Goal: Download file/media

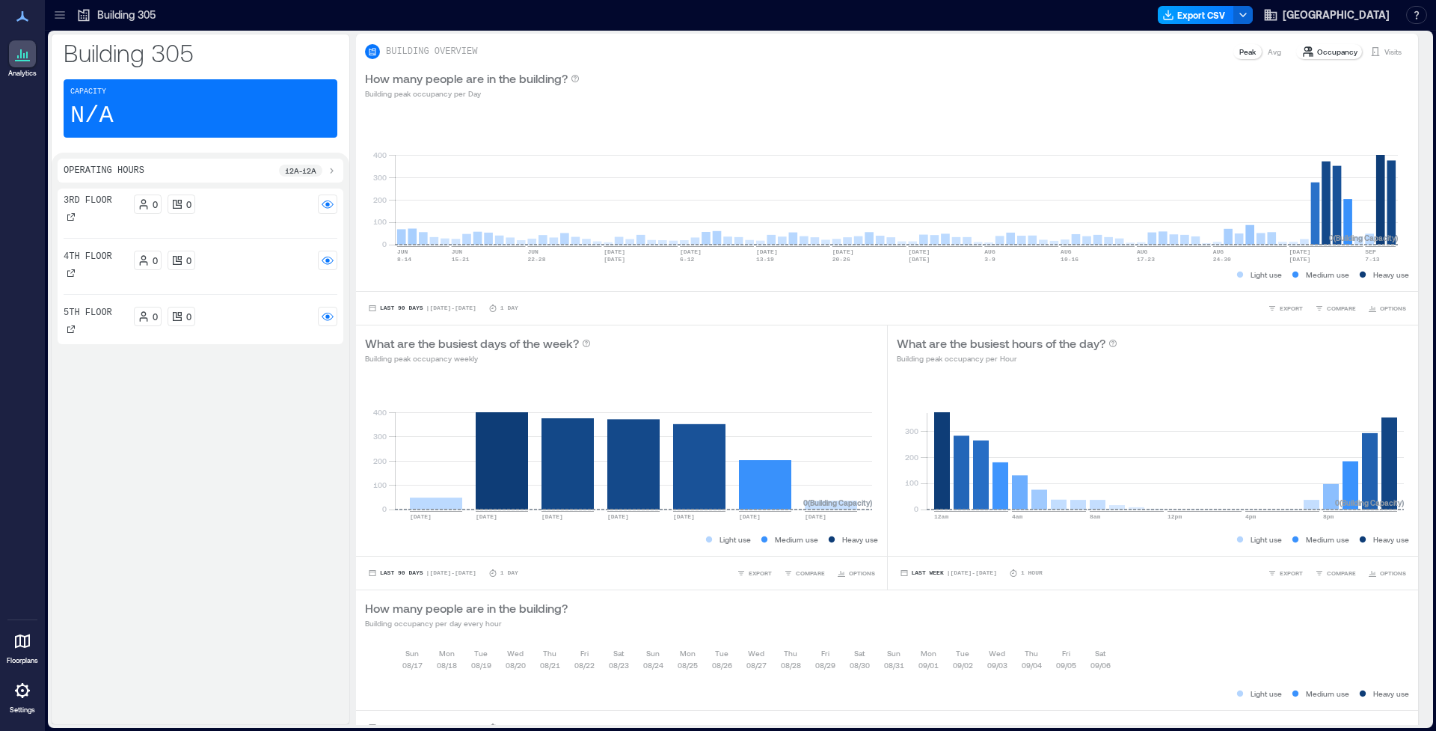
click at [1167, 11] on button "Export CSV" at bounding box center [1196, 15] width 76 height 18
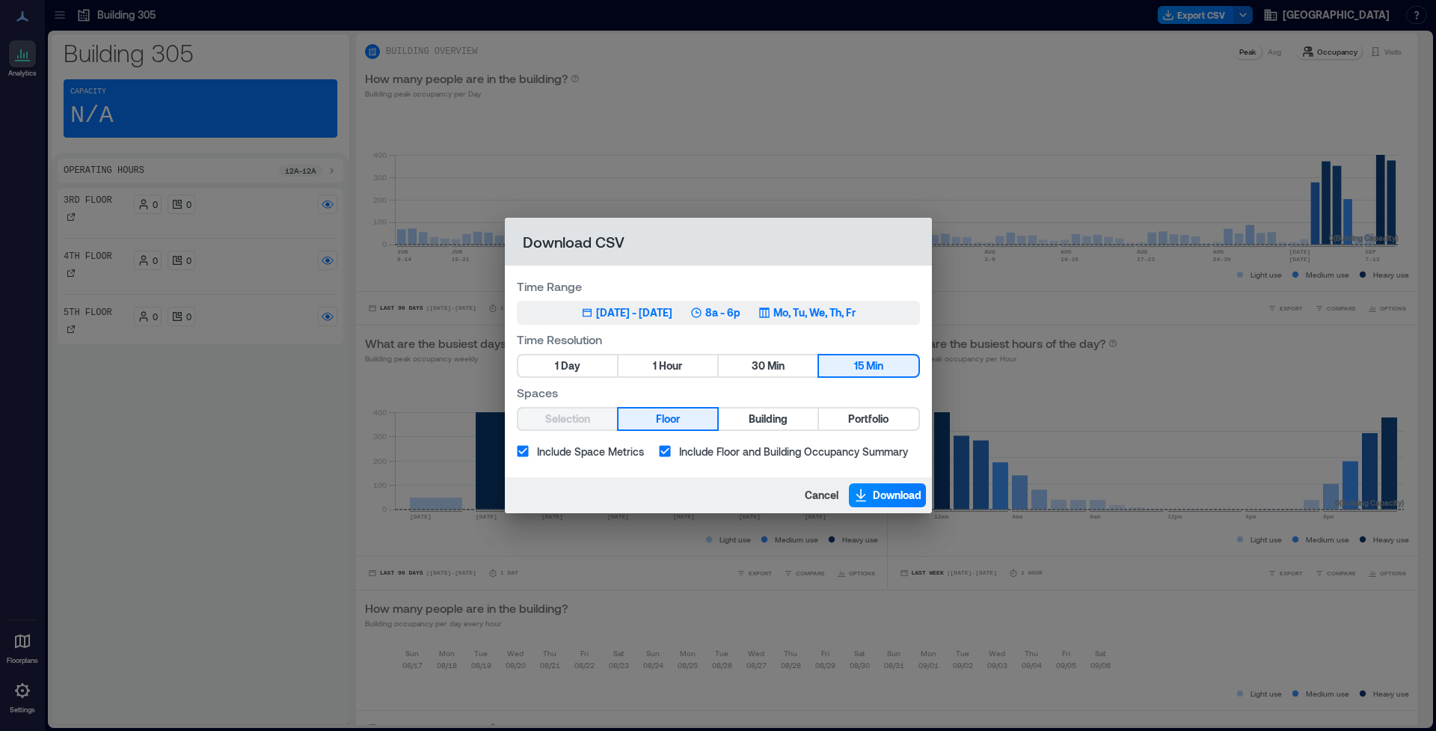
click at [621, 309] on div "[DATE] - [DATE]" at bounding box center [634, 312] width 76 height 15
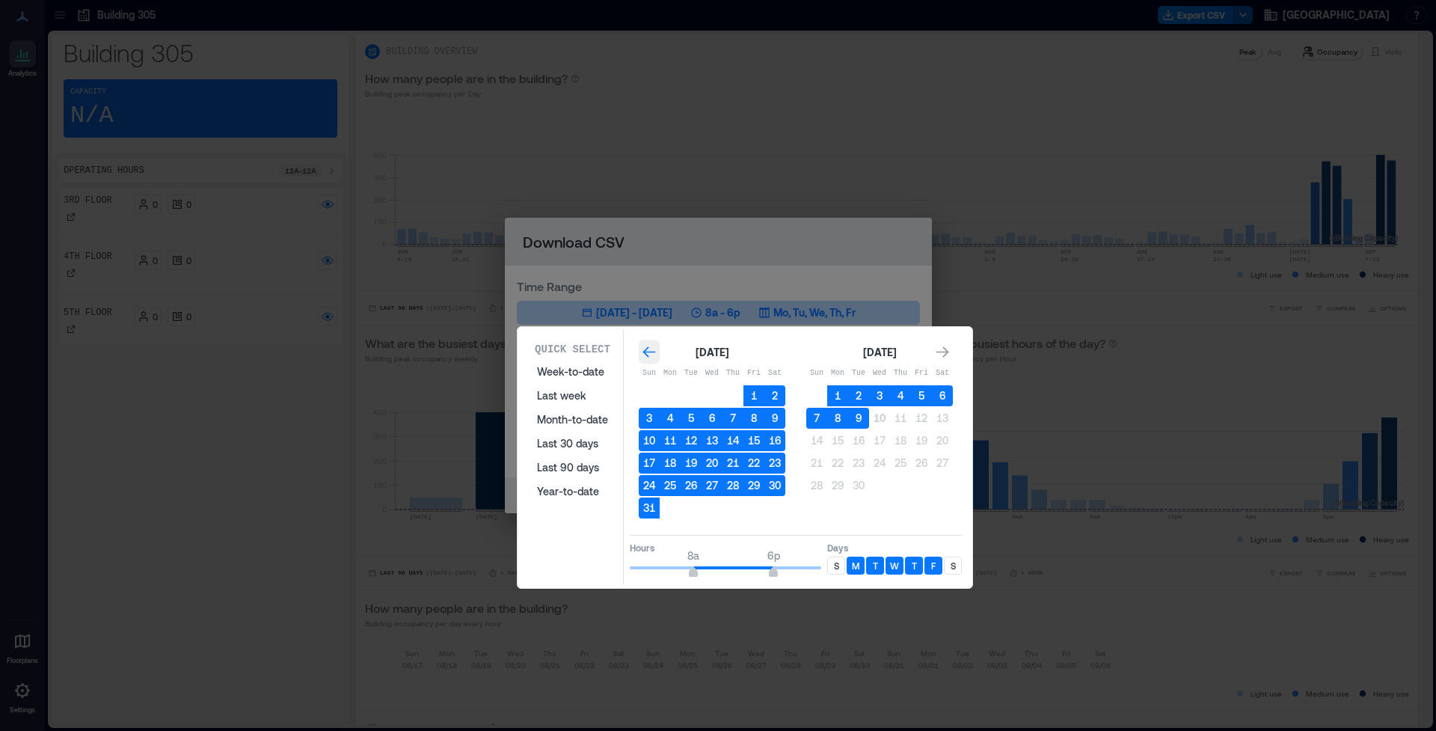
click at [646, 350] on icon "Go to previous month" at bounding box center [648, 351] width 13 height 11
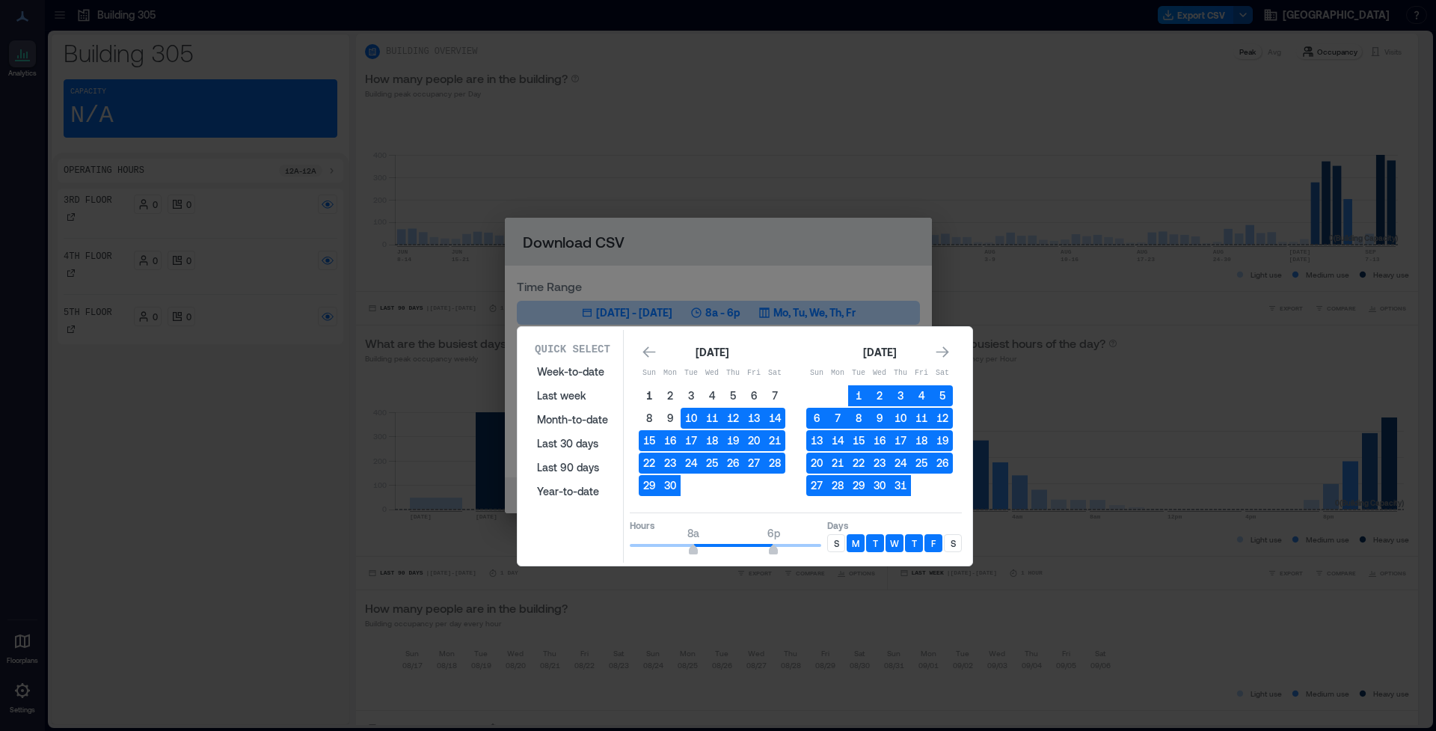
click at [653, 396] on button "1" at bounding box center [649, 395] width 21 height 21
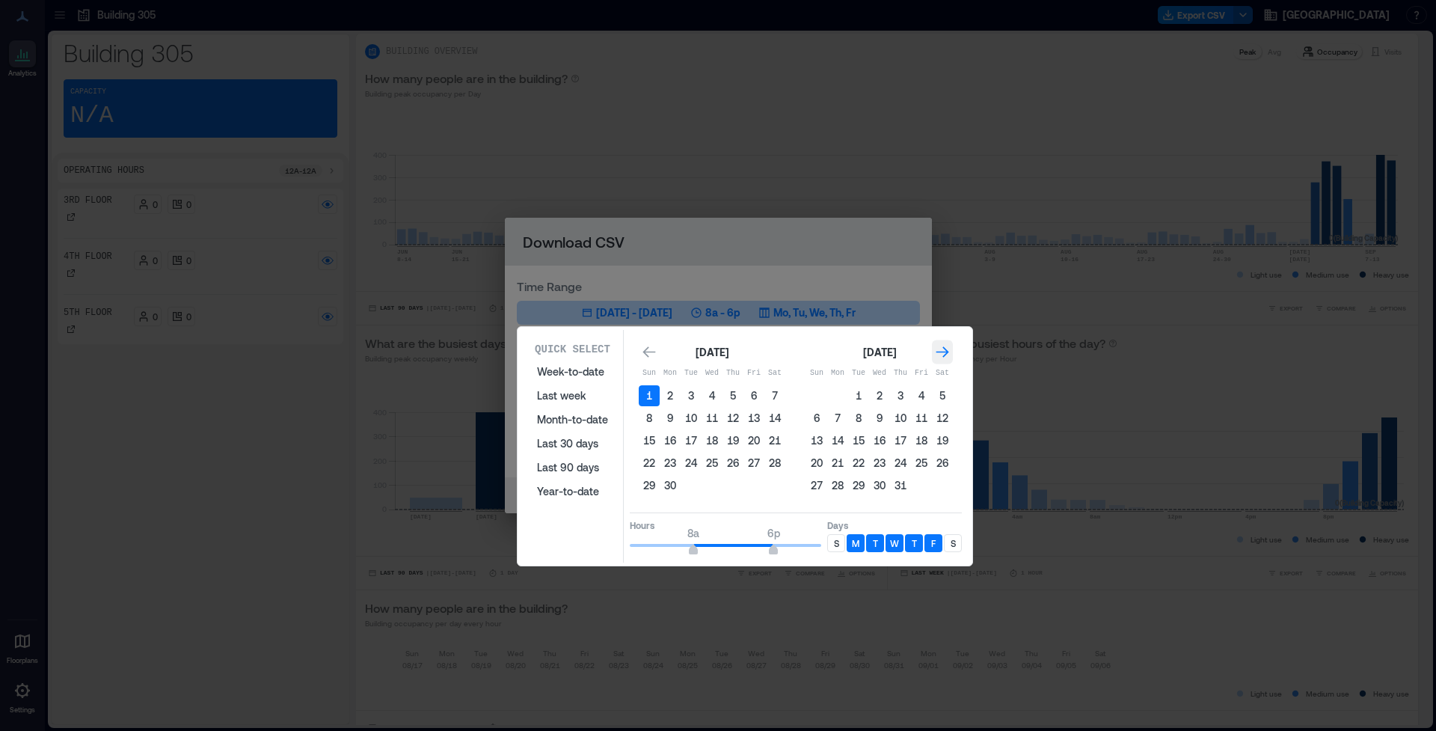
click at [946, 354] on icon "Go to next month" at bounding box center [942, 351] width 13 height 11
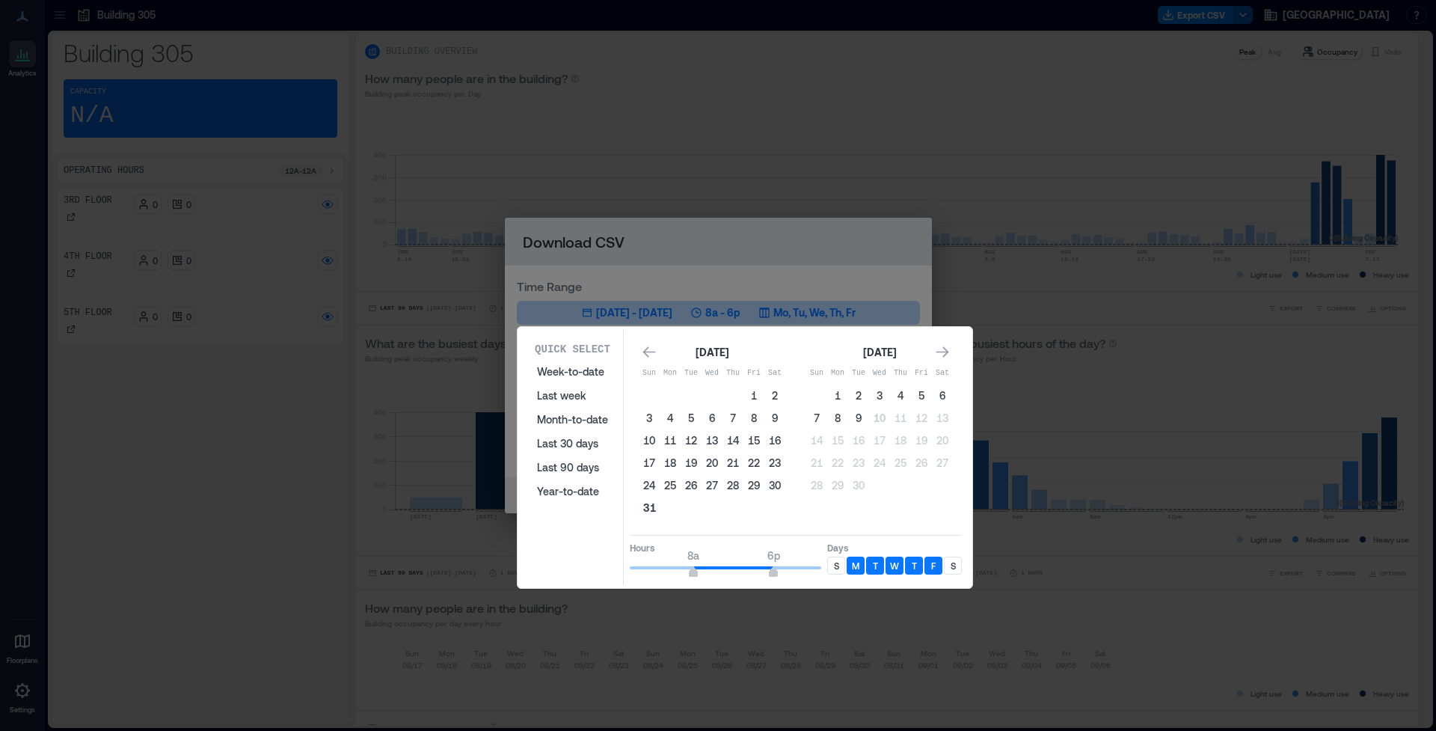
click at [647, 511] on button "31" at bounding box center [649, 507] width 21 height 21
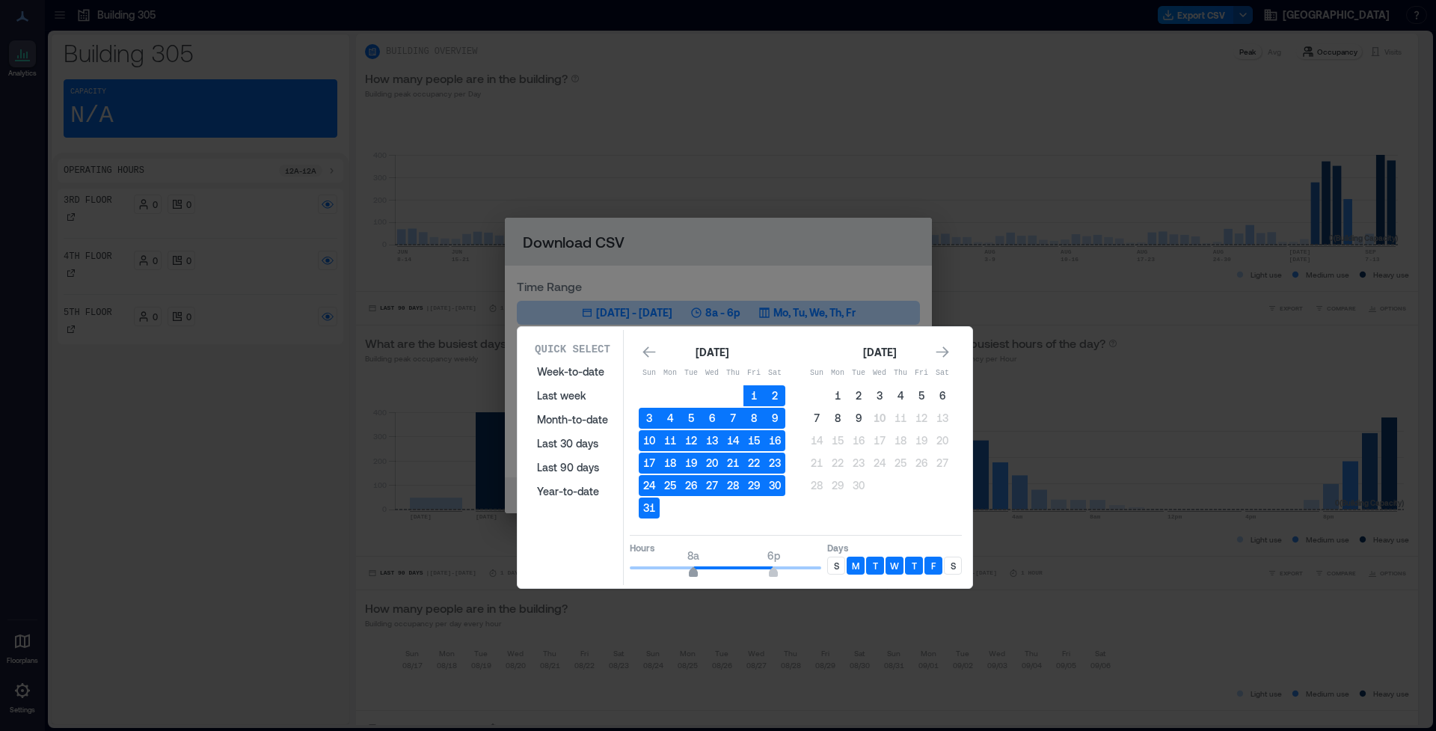
type input "*"
click at [686, 573] on span "7a" at bounding box center [685, 574] width 9 height 6
type input "**"
drag, startPoint x: 774, startPoint y: 572, endPoint x: 818, endPoint y: 570, distance: 44.2
click at [818, 571] on span "12a" at bounding box center [821, 574] width 9 height 6
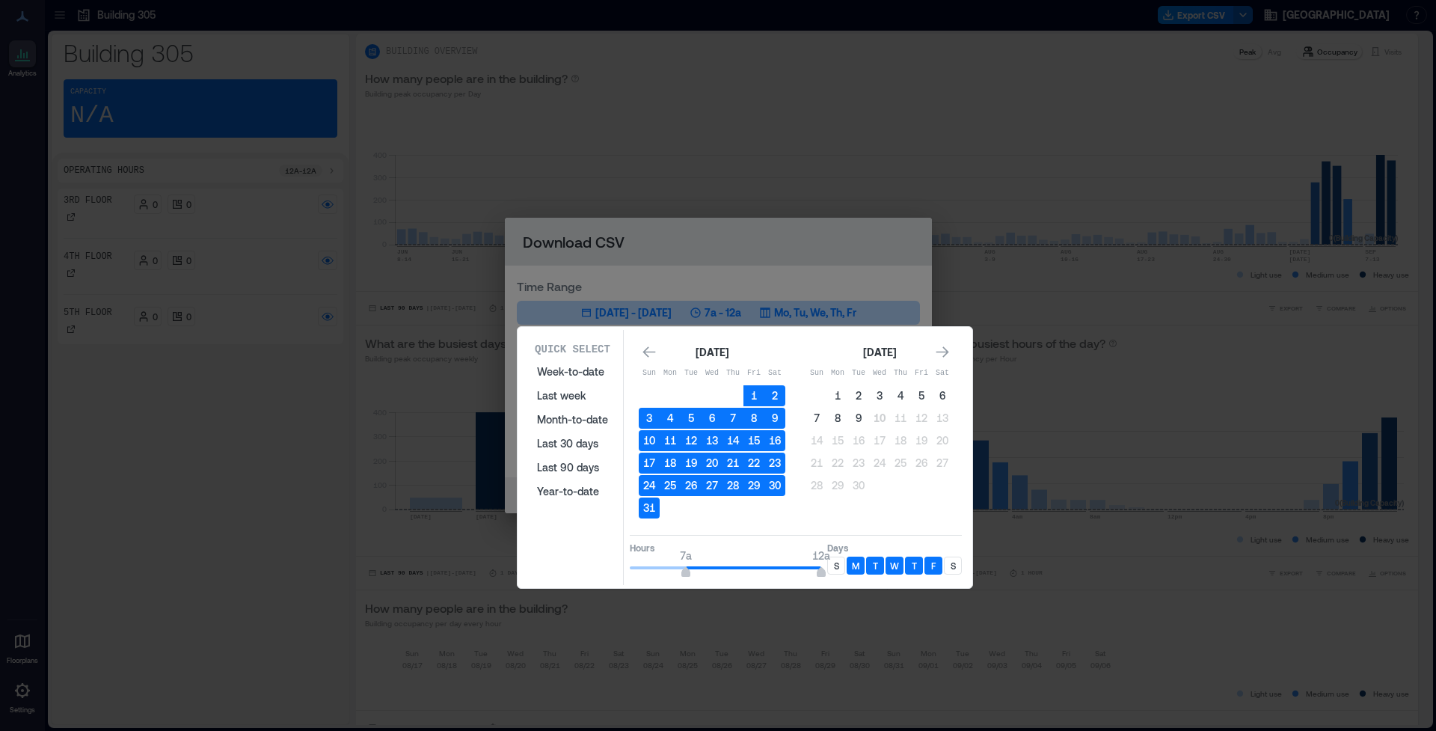
click at [857, 569] on p "M" at bounding box center [855, 565] width 7 height 12
click at [870, 569] on div "T" at bounding box center [875, 565] width 18 height 18
click at [909, 568] on div "T" at bounding box center [914, 565] width 18 height 18
click at [935, 565] on p "F" at bounding box center [933, 565] width 4 height 12
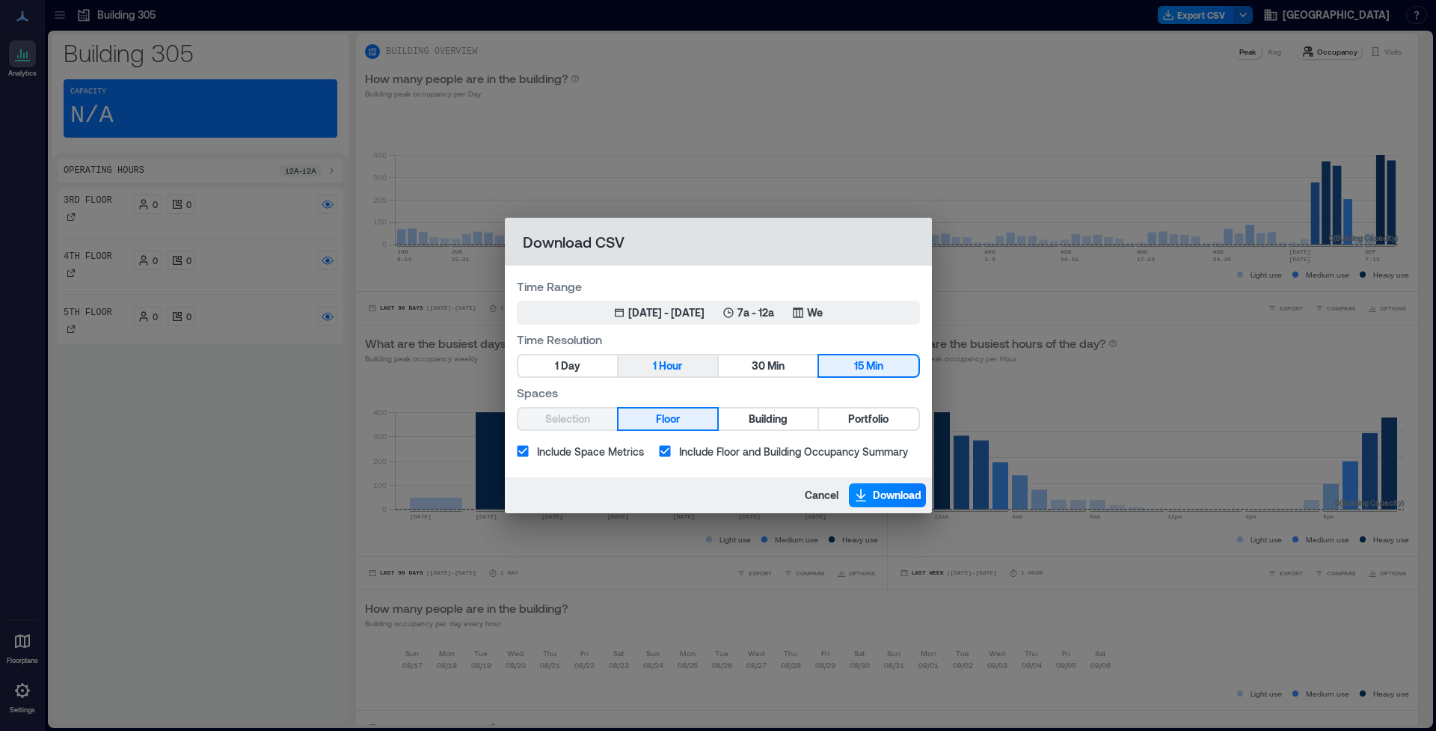
click at [643, 360] on button "1 Hour" at bounding box center [667, 365] width 99 height 21
click at [780, 423] on span "Building" at bounding box center [768, 419] width 39 height 19
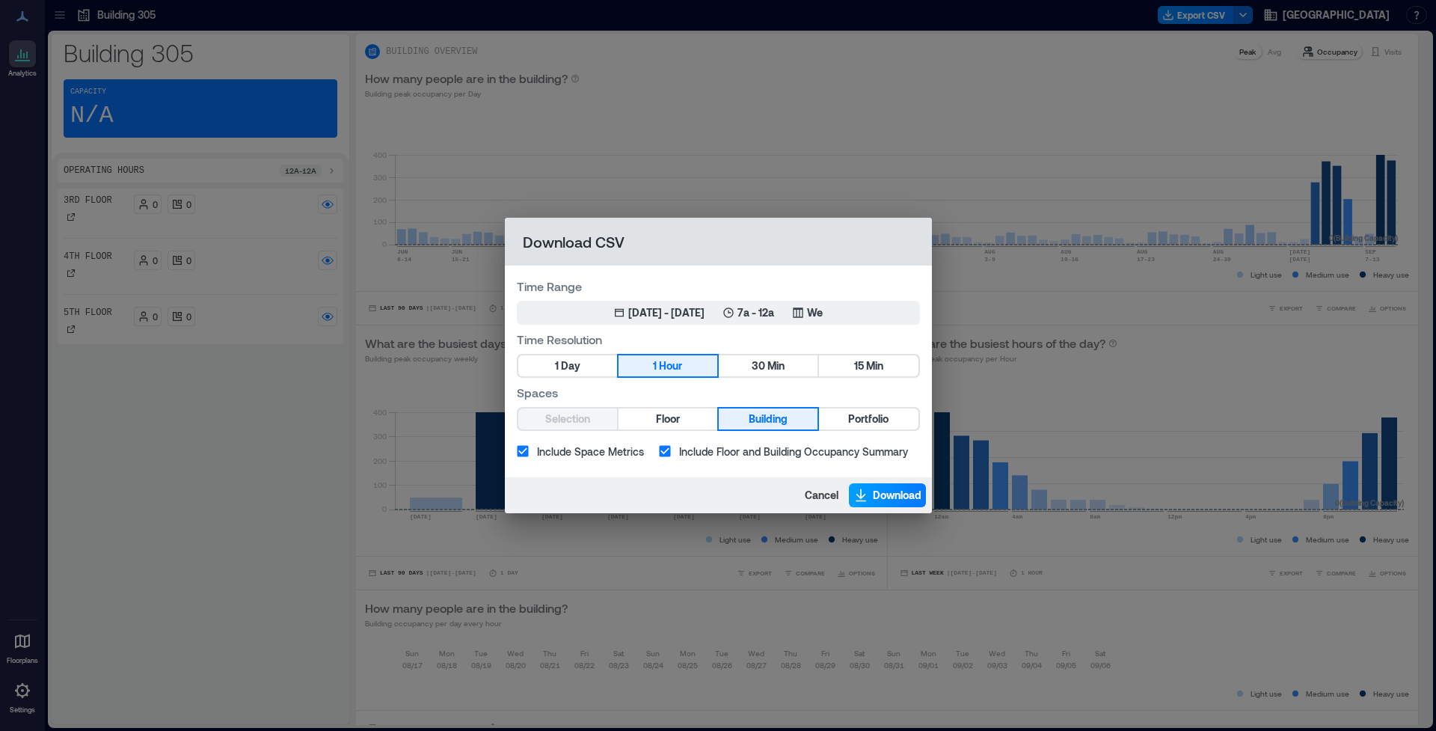
click at [890, 493] on span "Download" at bounding box center [897, 495] width 49 height 15
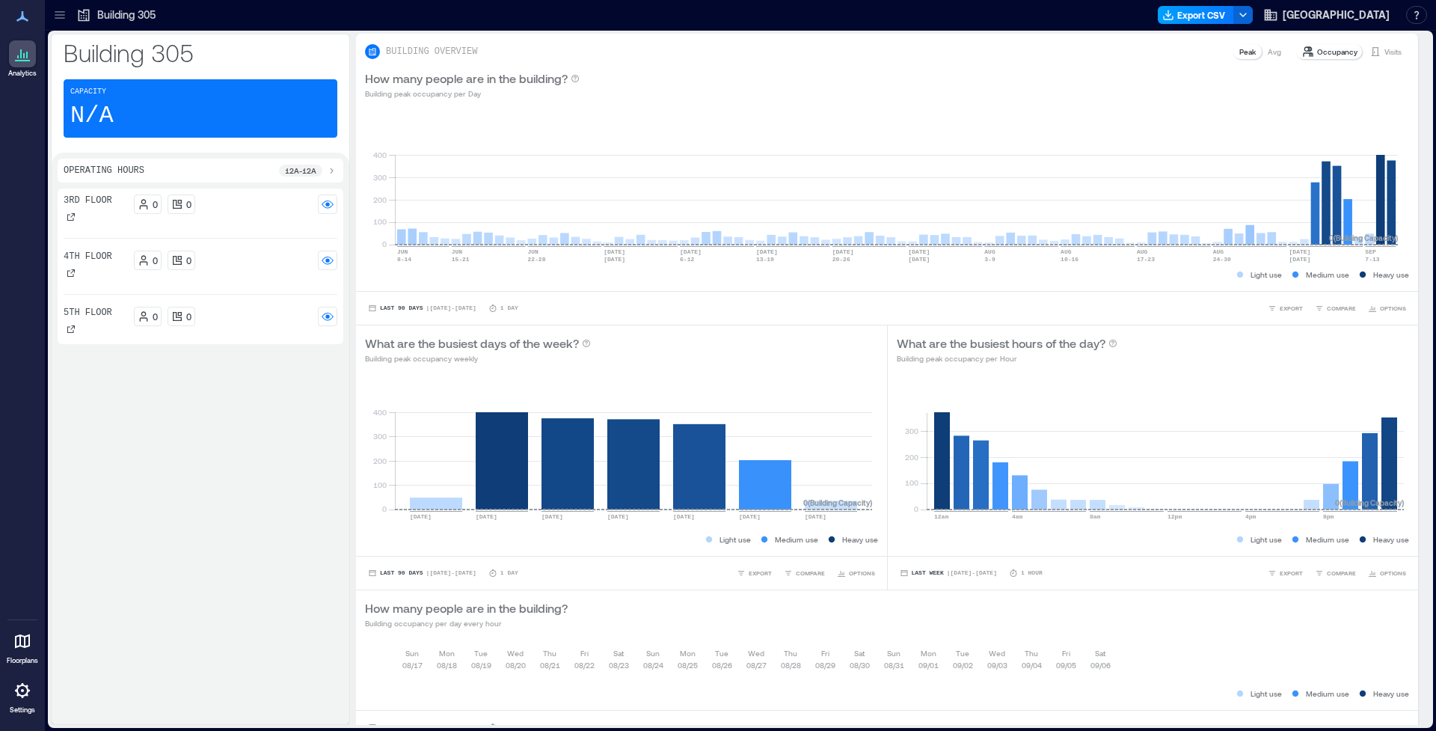
click at [1158, 16] on button "Export CSV" at bounding box center [1196, 15] width 76 height 18
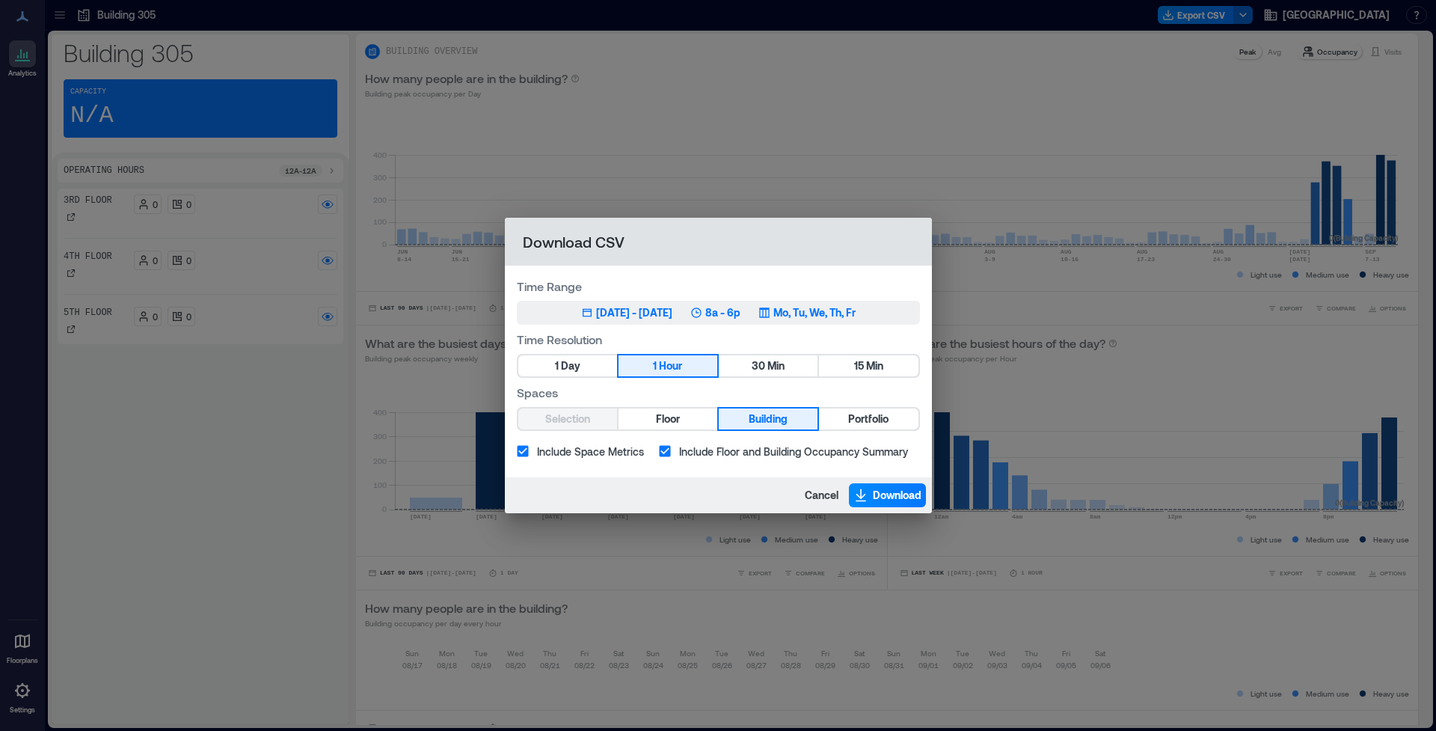
click at [597, 315] on div "[DATE] - [DATE]" at bounding box center [634, 312] width 76 height 15
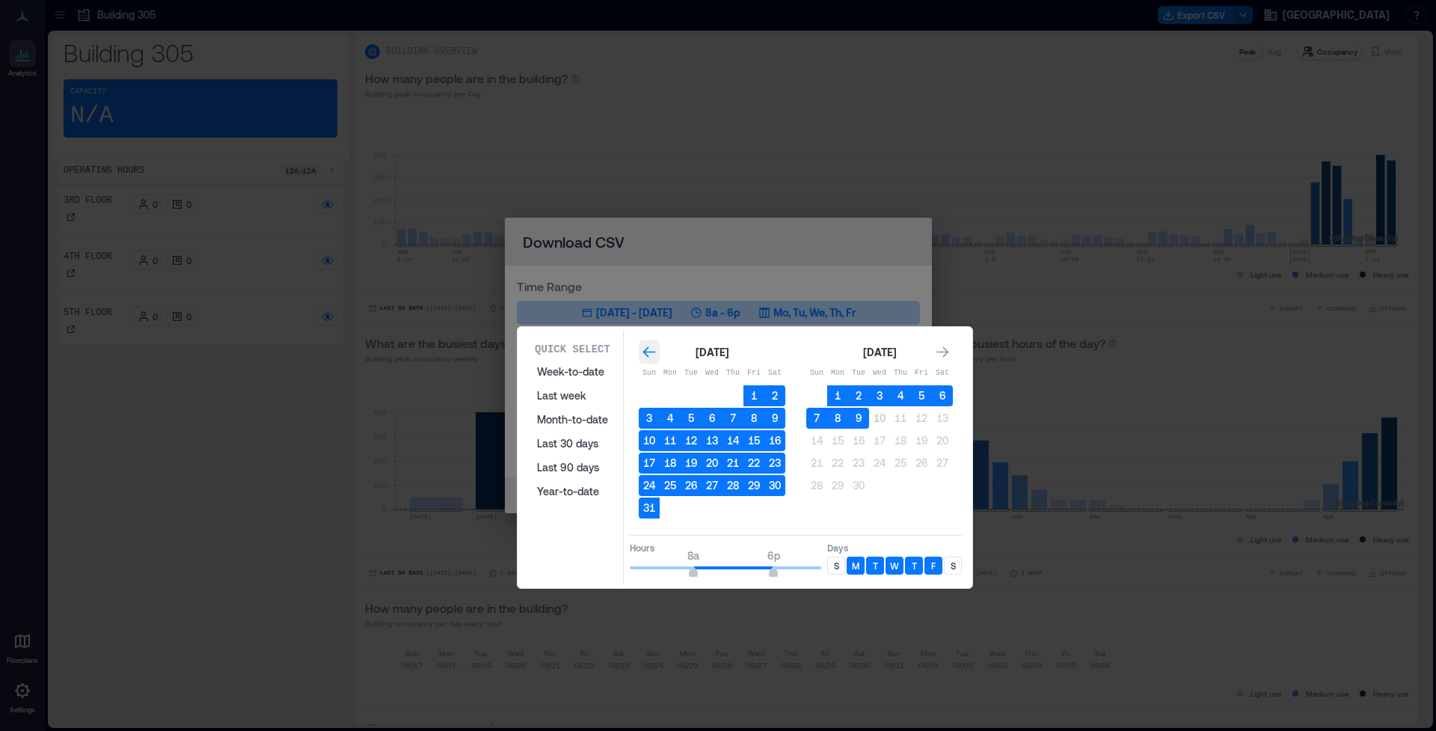
click at [641, 346] on div "Go to previous month" at bounding box center [649, 352] width 21 height 24
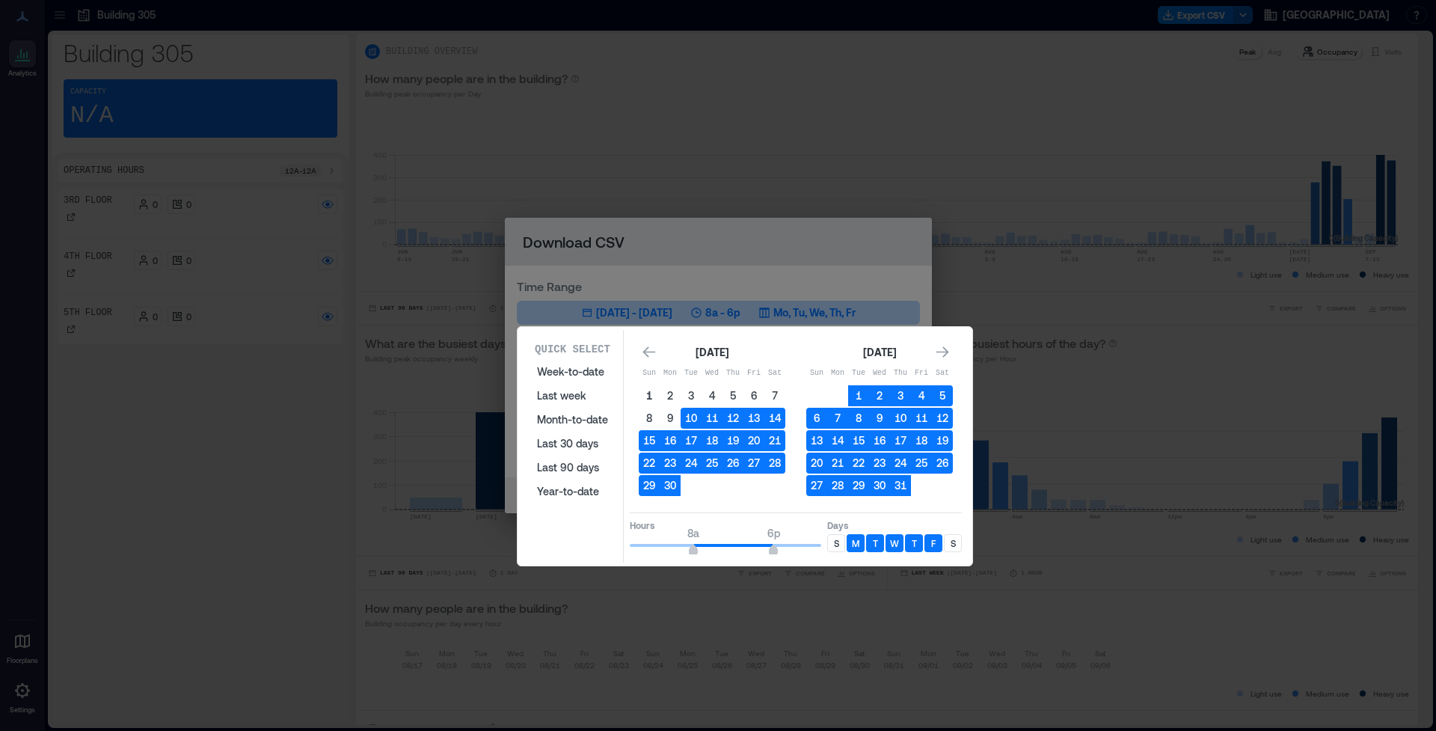
click at [653, 396] on button "1" at bounding box center [649, 395] width 21 height 21
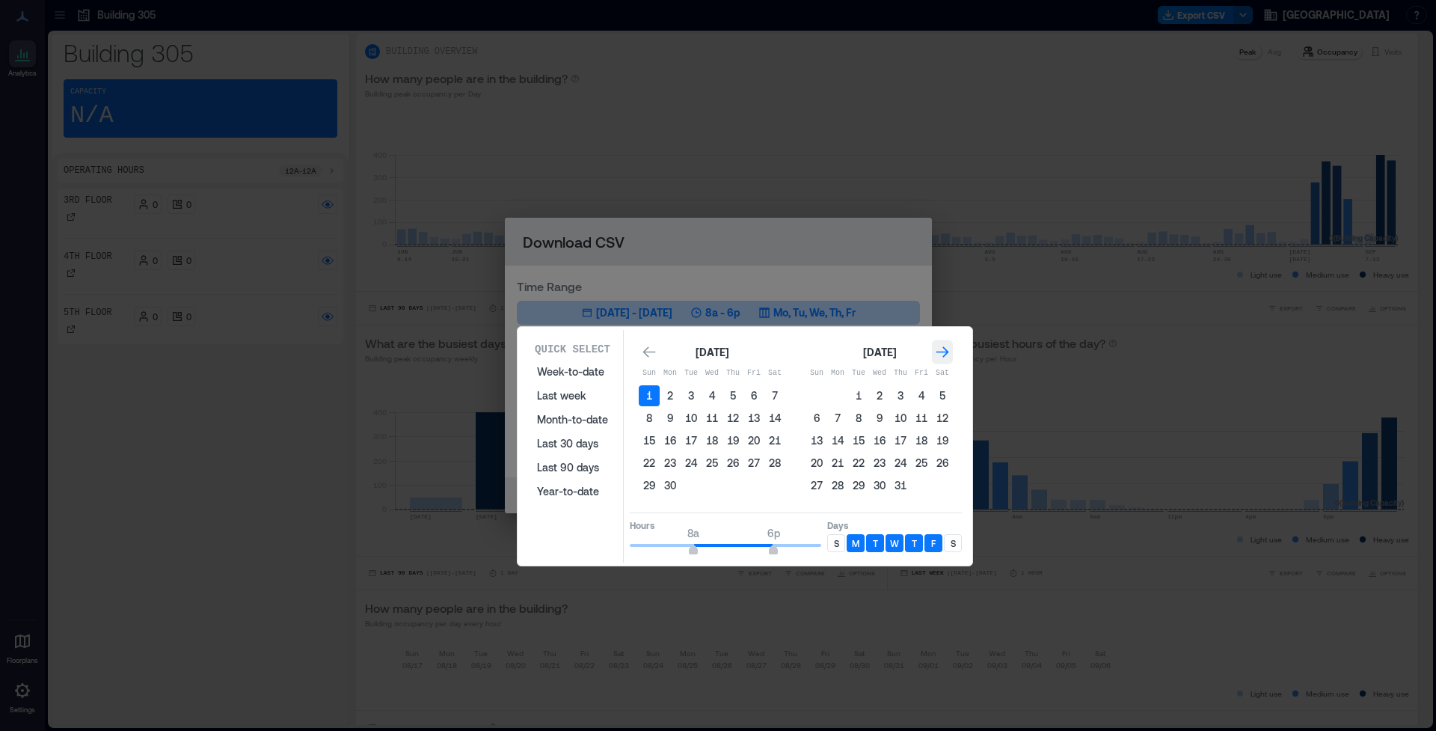
click at [942, 348] on icon "Go to next month" at bounding box center [942, 352] width 15 height 15
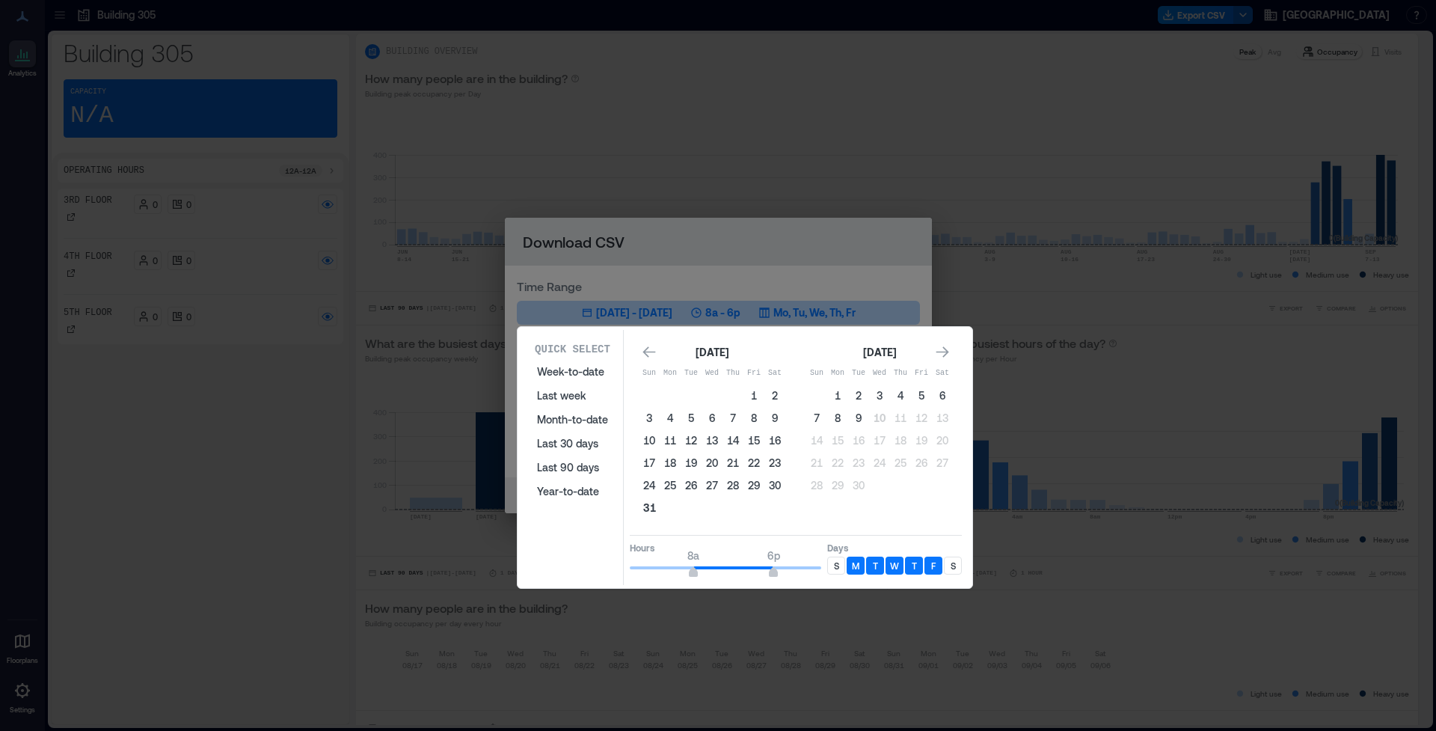
click at [647, 507] on button "31" at bounding box center [649, 507] width 21 height 21
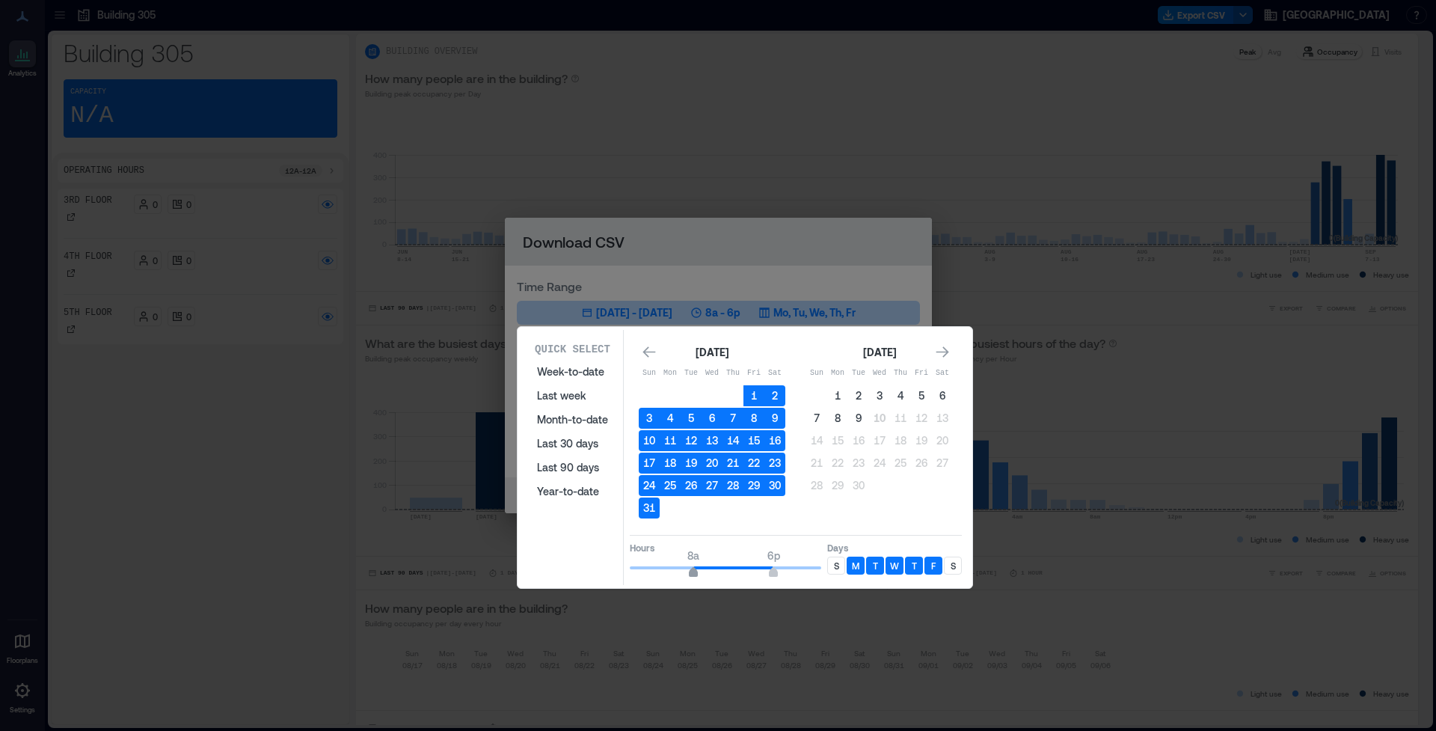
type input "*"
drag, startPoint x: 697, startPoint y: 570, endPoint x: 687, endPoint y: 571, distance: 9.8
click at [687, 571] on span "7a 6p" at bounding box center [725, 567] width 191 height 22
type input "**"
drag, startPoint x: 775, startPoint y: 570, endPoint x: 823, endPoint y: 570, distance: 48.6
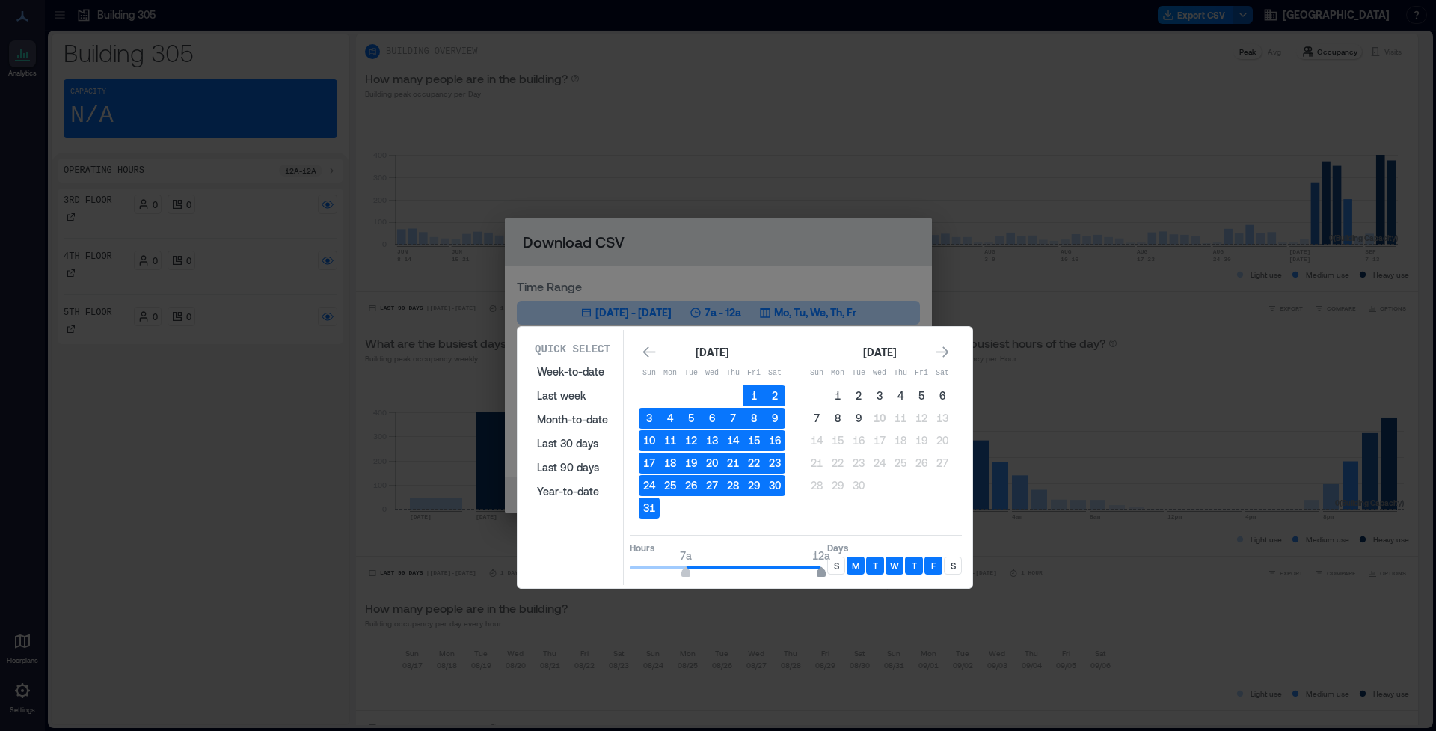
click at [823, 571] on span "12a" at bounding box center [821, 574] width 9 height 6
drag, startPoint x: 935, startPoint y: 565, endPoint x: 910, endPoint y: 568, distance: 24.8
click at [935, 565] on p "F" at bounding box center [933, 565] width 4 height 12
click at [891, 568] on p "W" at bounding box center [894, 565] width 9 height 12
click at [873, 565] on p "T" at bounding box center [875, 565] width 5 height 12
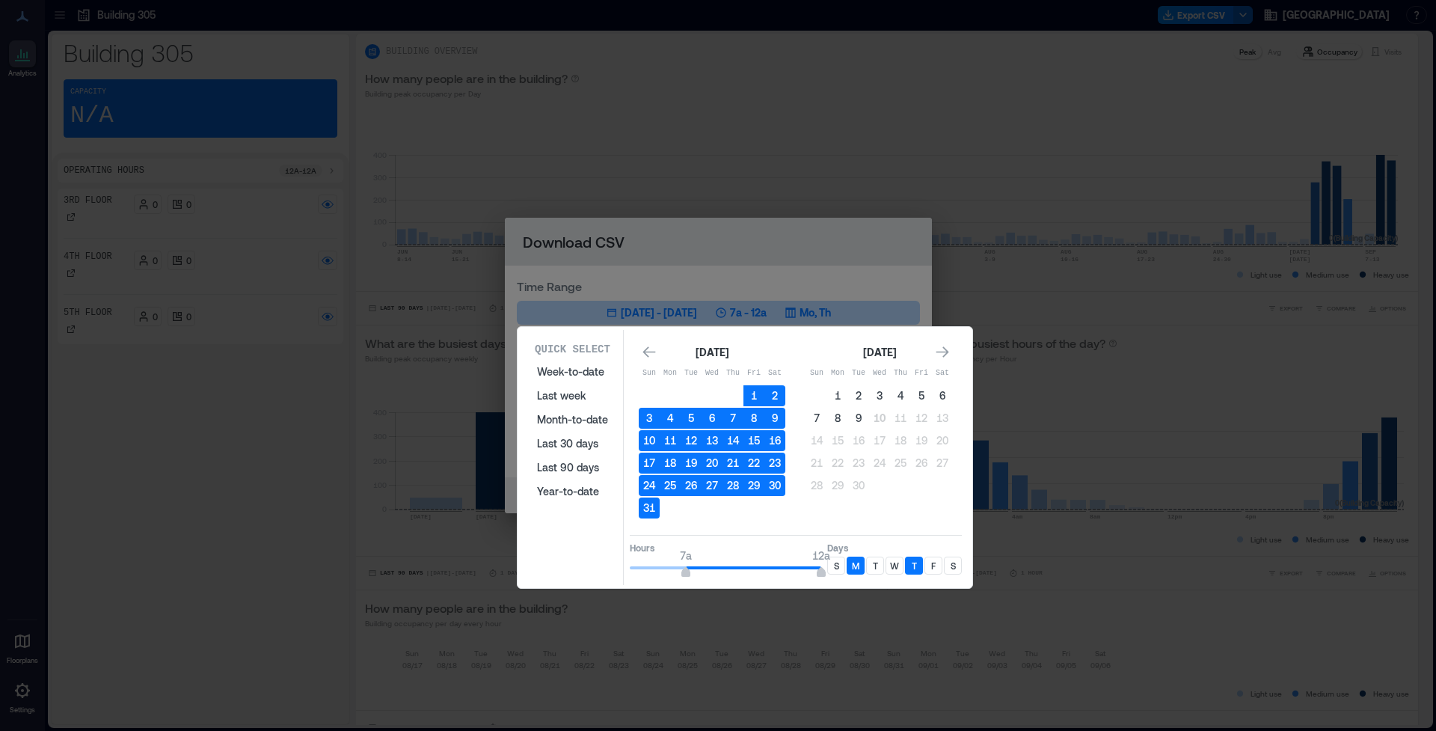
click at [858, 566] on p "M" at bounding box center [855, 565] width 7 height 12
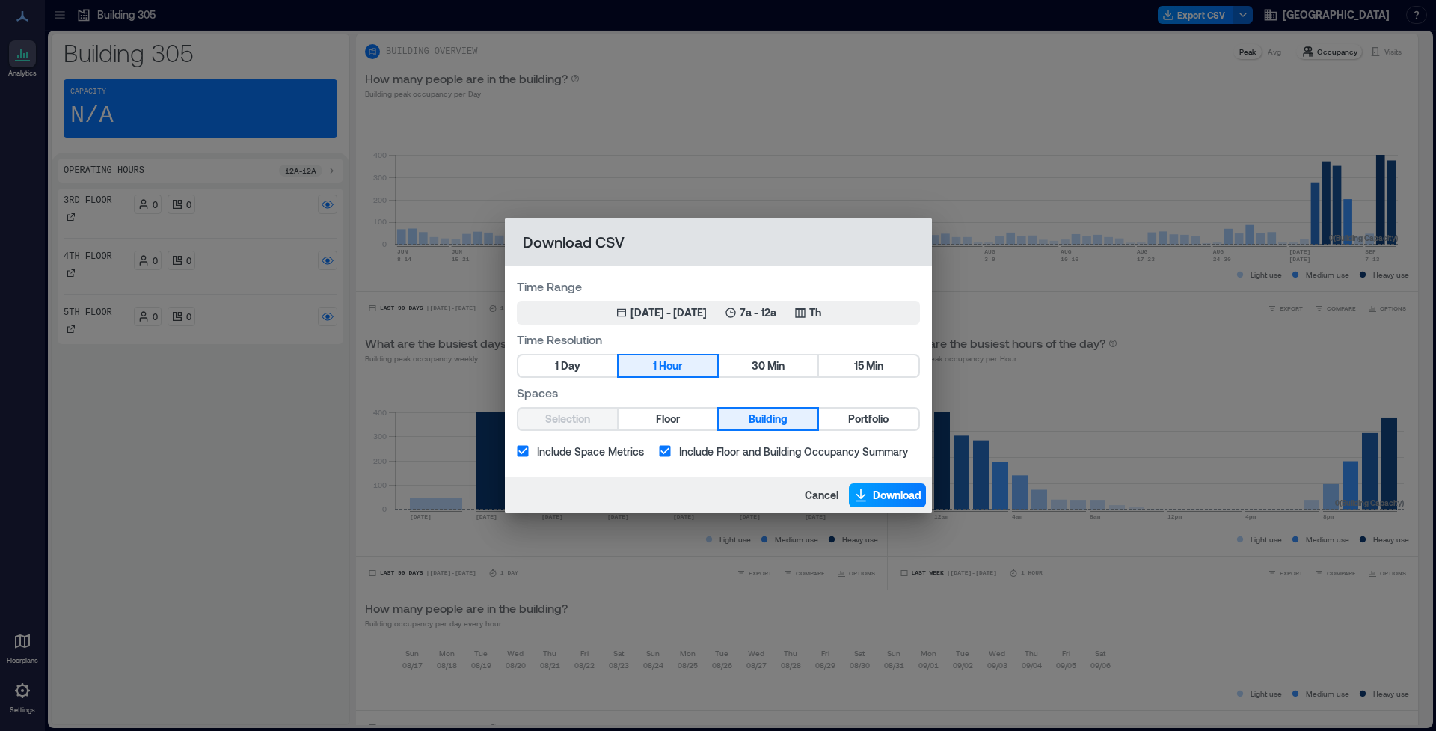
click at [889, 496] on span "Download" at bounding box center [897, 495] width 49 height 15
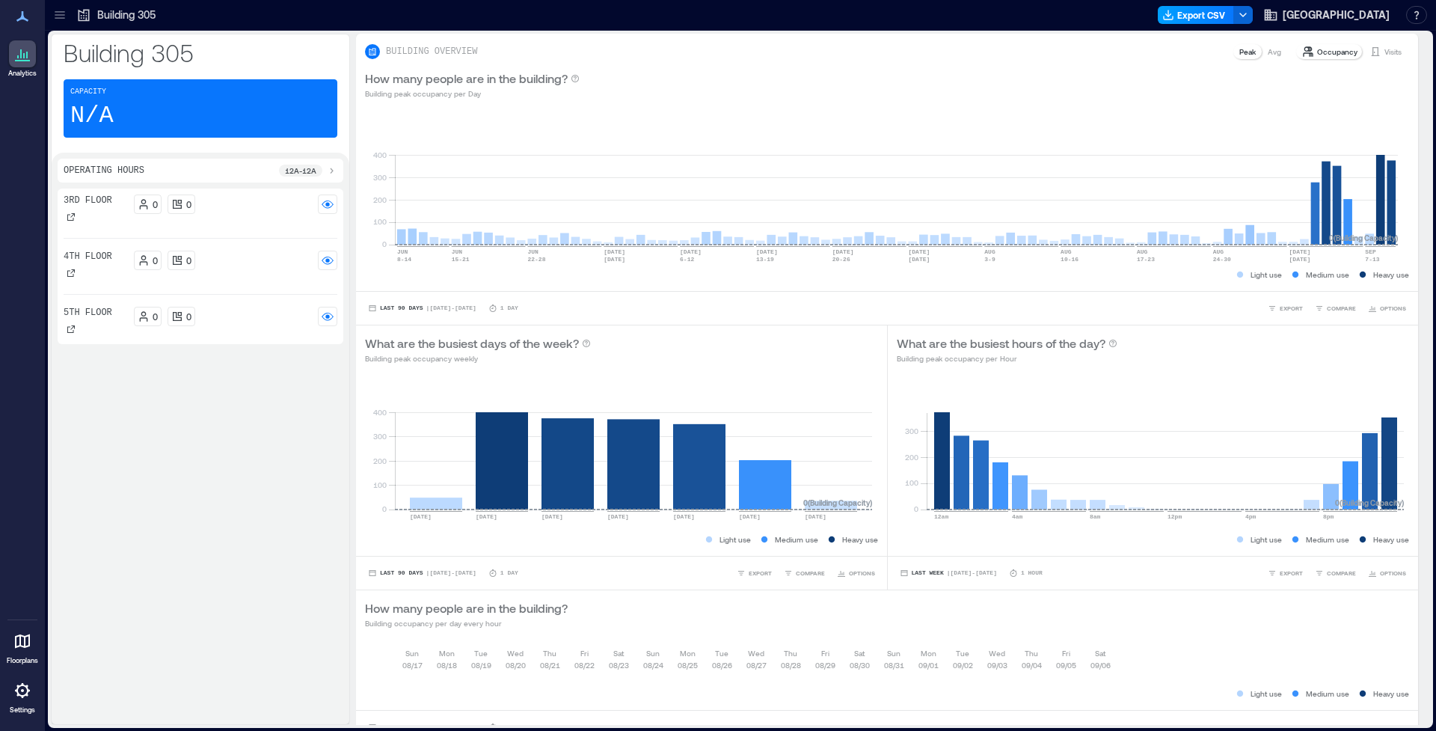
click at [1166, 14] on button "Export CSV" at bounding box center [1196, 15] width 76 height 18
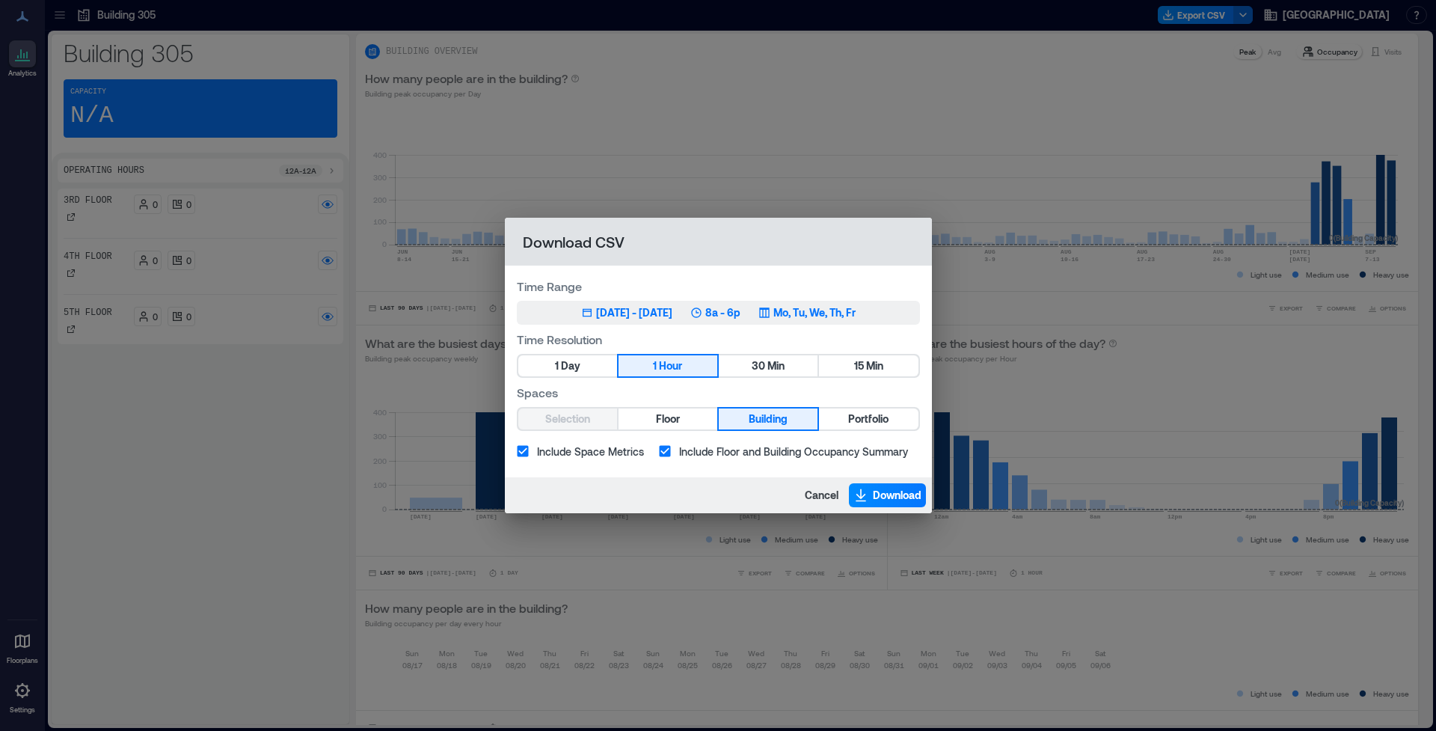
click at [738, 310] on p "8a - 6p" at bounding box center [722, 312] width 35 height 15
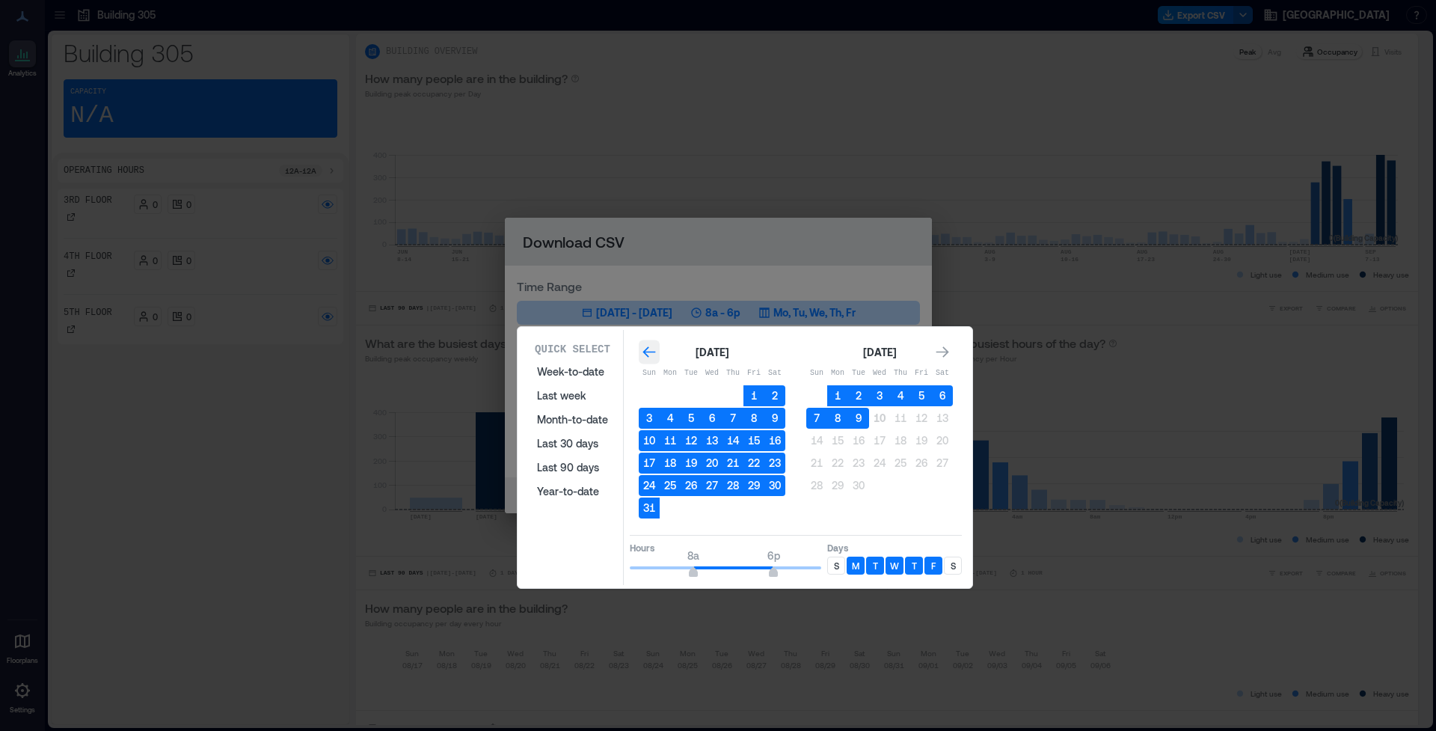
click at [645, 360] on div "Go to previous month" at bounding box center [649, 352] width 21 height 24
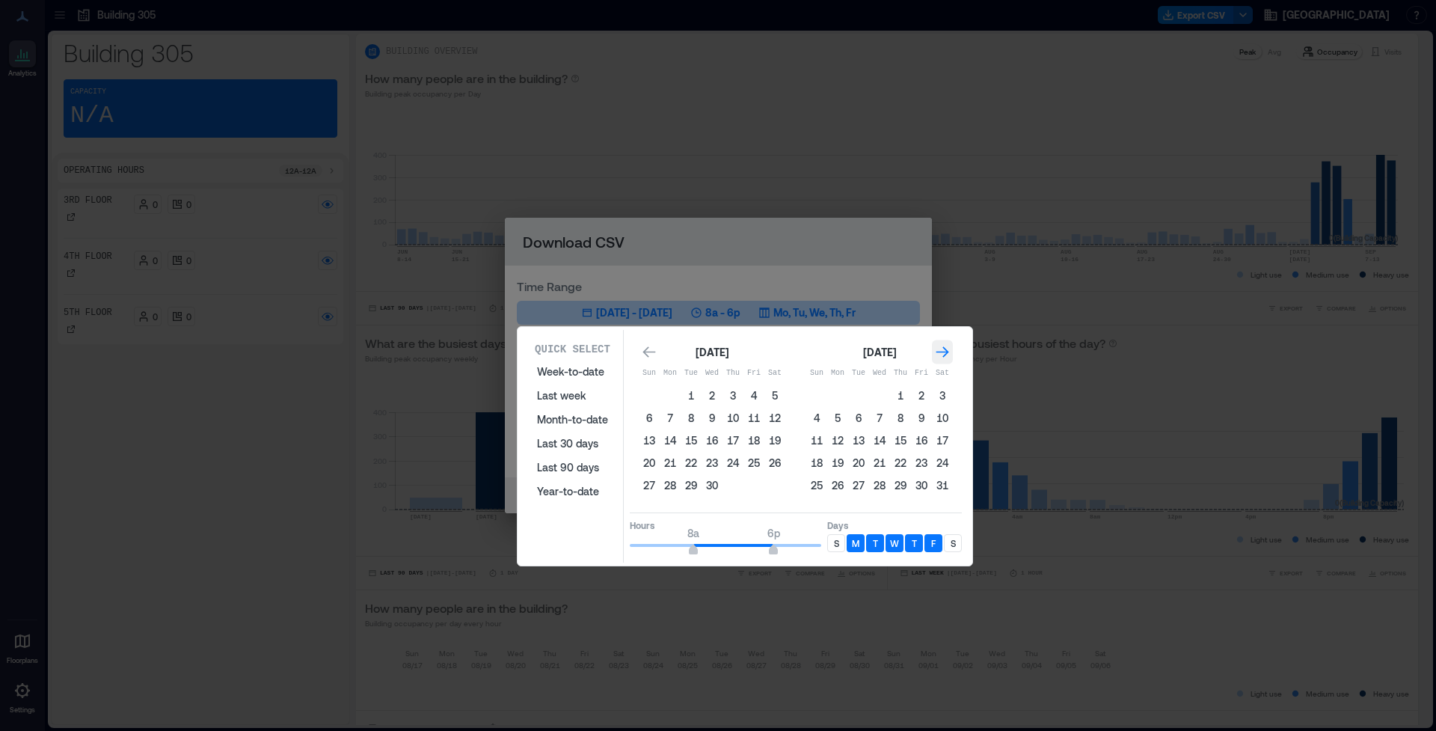
click at [944, 351] on icon "Go to next month" at bounding box center [942, 351] width 13 height 11
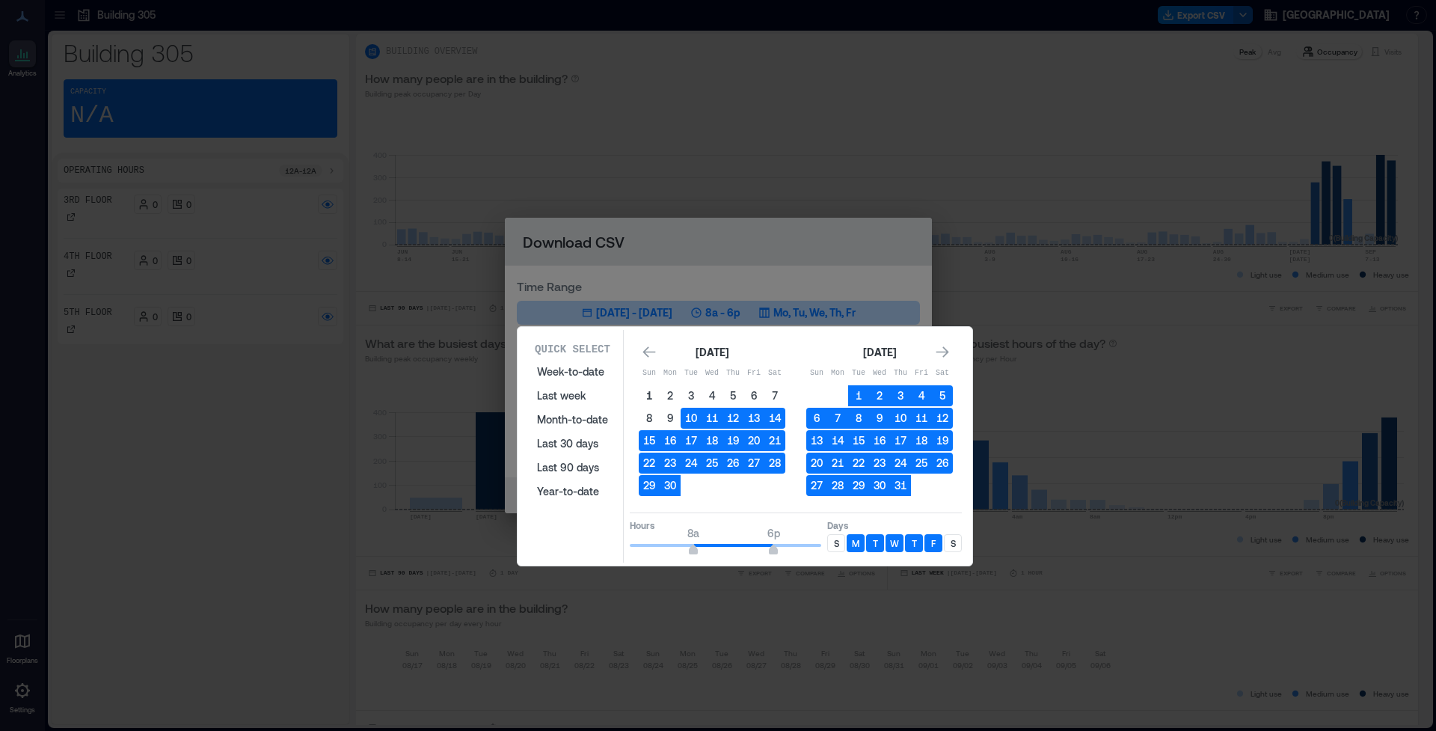
click at [649, 395] on button "1" at bounding box center [649, 395] width 21 height 21
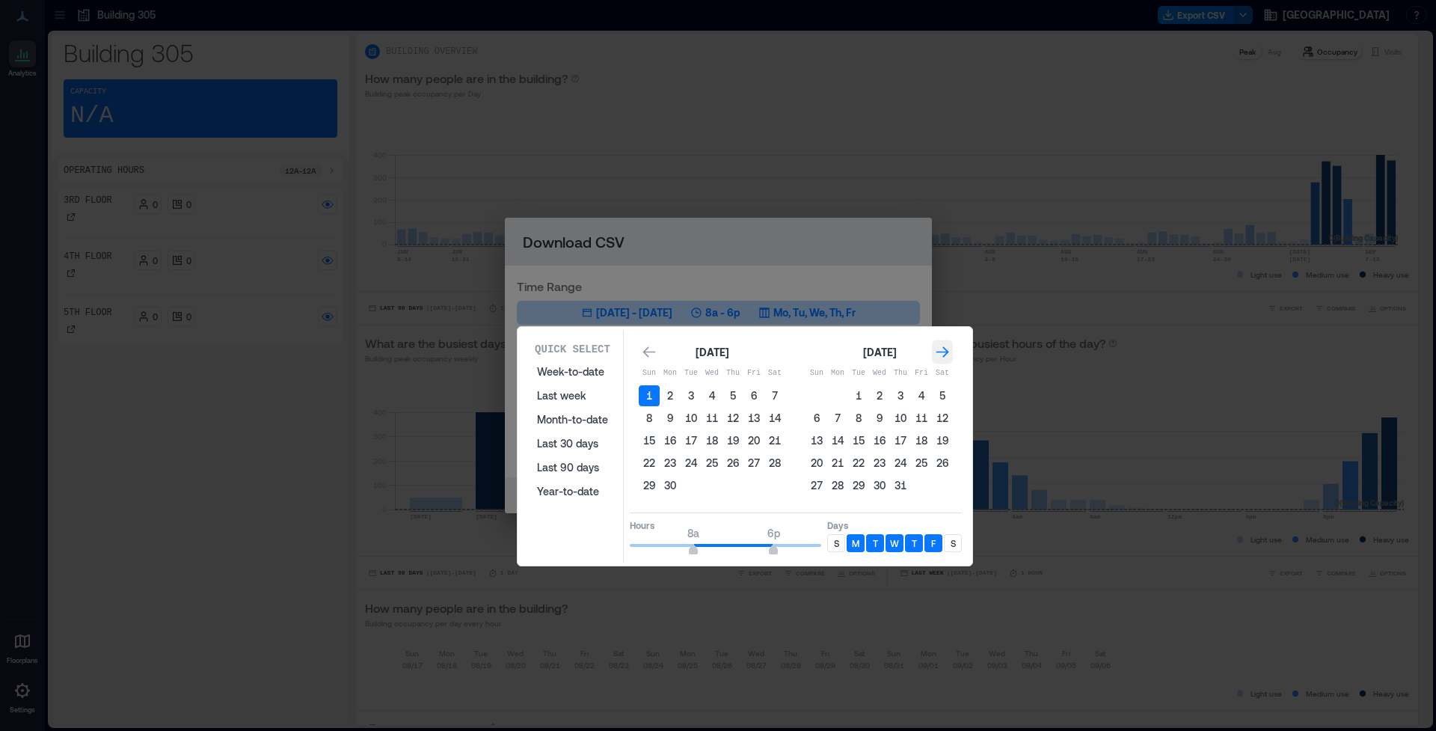
click at [939, 355] on icon "Go to next month" at bounding box center [942, 352] width 15 height 15
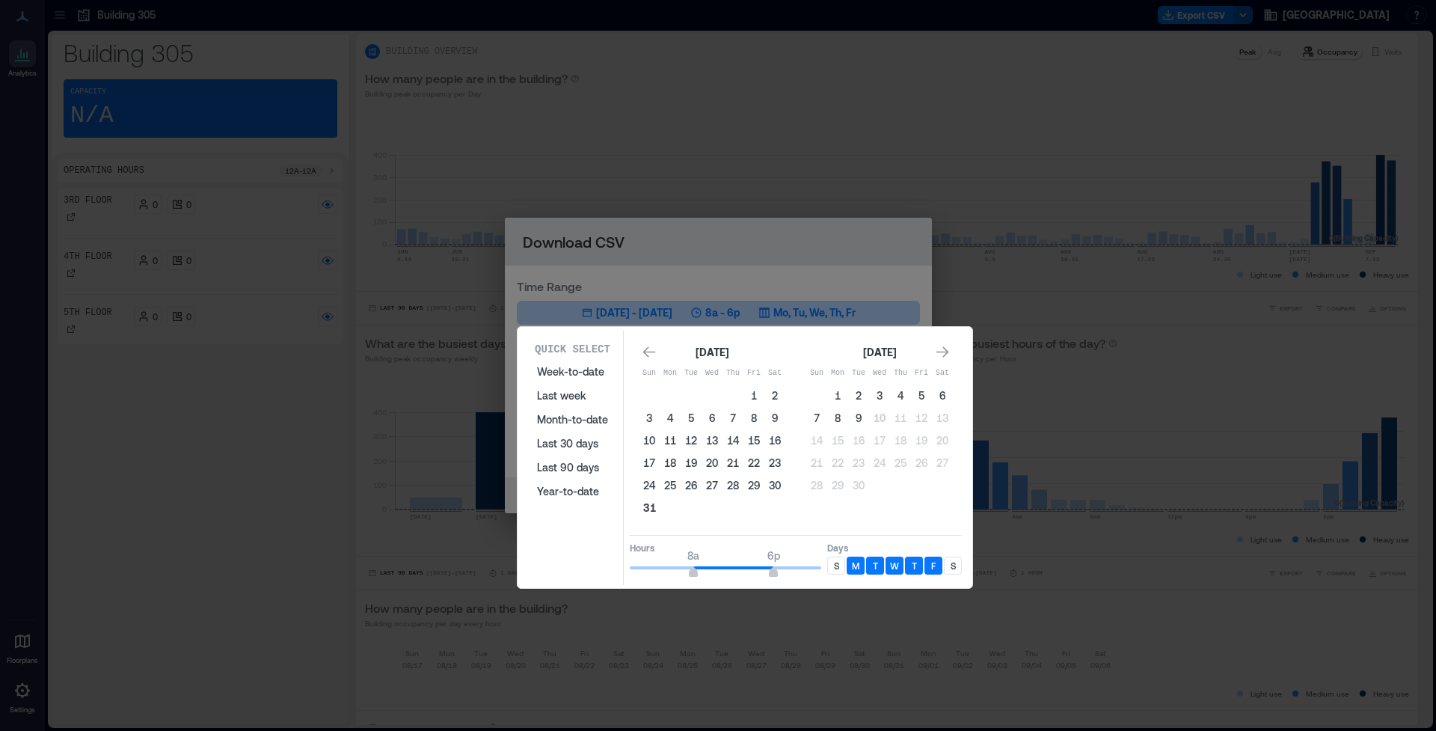
click at [649, 506] on button "31" at bounding box center [649, 507] width 21 height 21
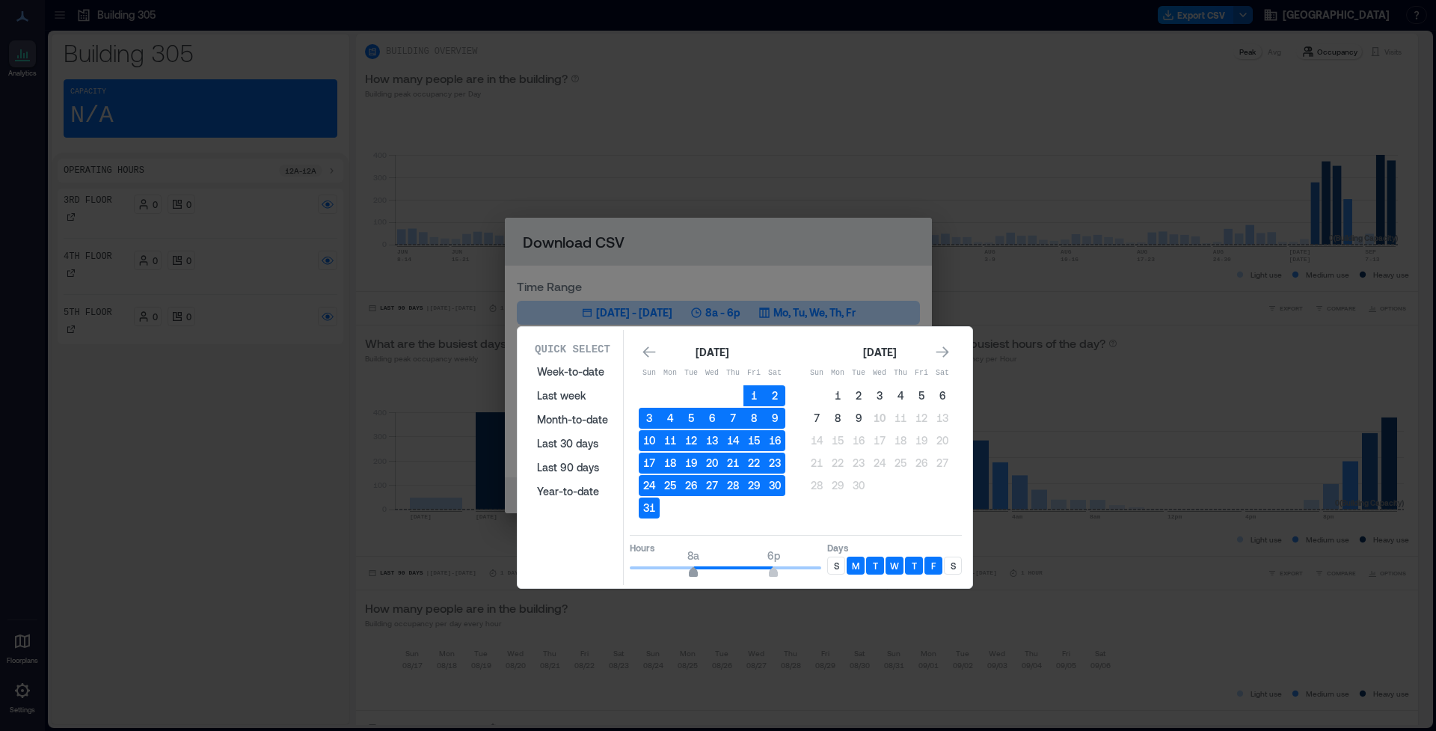
type input "*"
click at [688, 573] on span "7a" at bounding box center [685, 574] width 9 height 6
type input "**"
drag, startPoint x: 774, startPoint y: 573, endPoint x: 826, endPoint y: 573, distance: 51.6
click at [826, 573] on div "Hours 7a 12a Days S M T W T F S" at bounding box center [796, 557] width 332 height 44
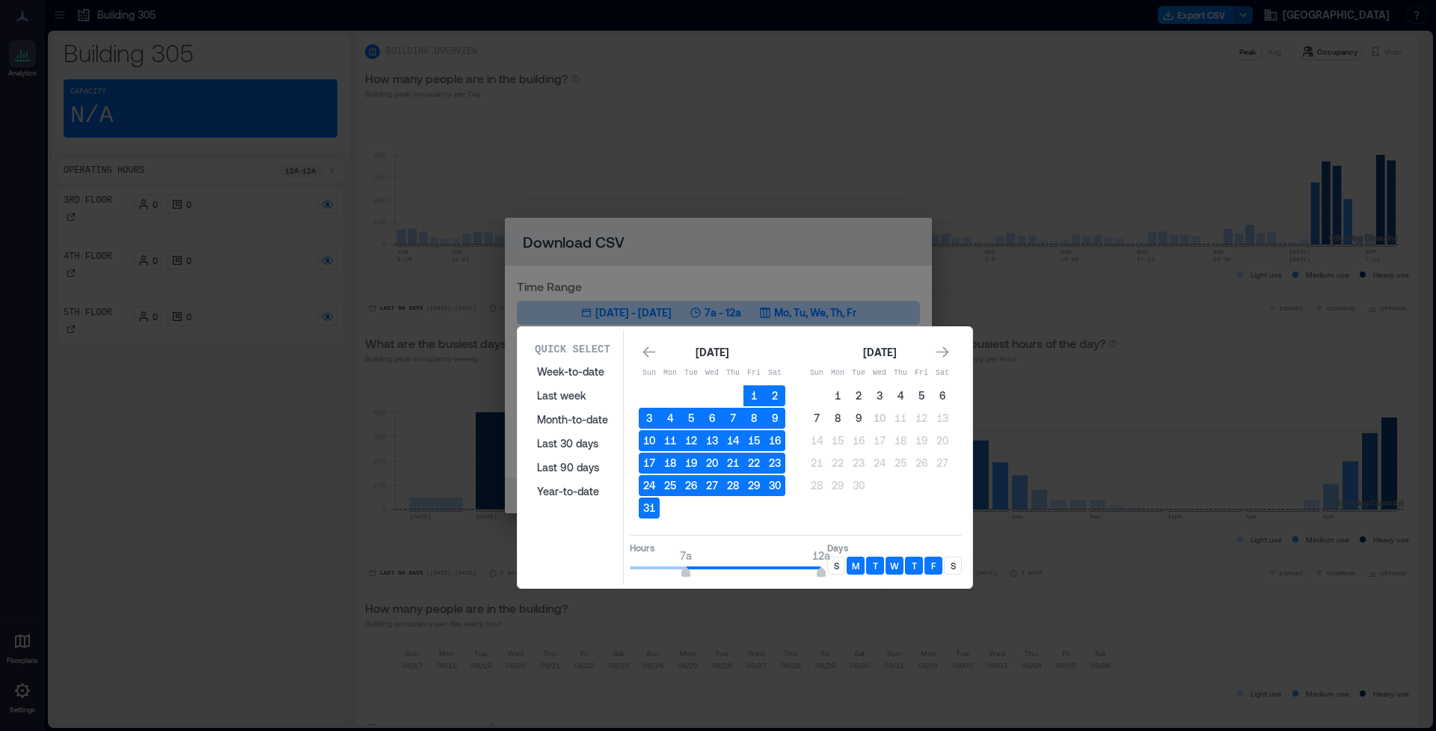
click at [858, 571] on p "M" at bounding box center [855, 565] width 7 height 12
click at [873, 568] on p "T" at bounding box center [875, 565] width 5 height 12
click at [890, 567] on p "W" at bounding box center [894, 565] width 9 height 12
click at [916, 565] on p "T" at bounding box center [914, 565] width 5 height 12
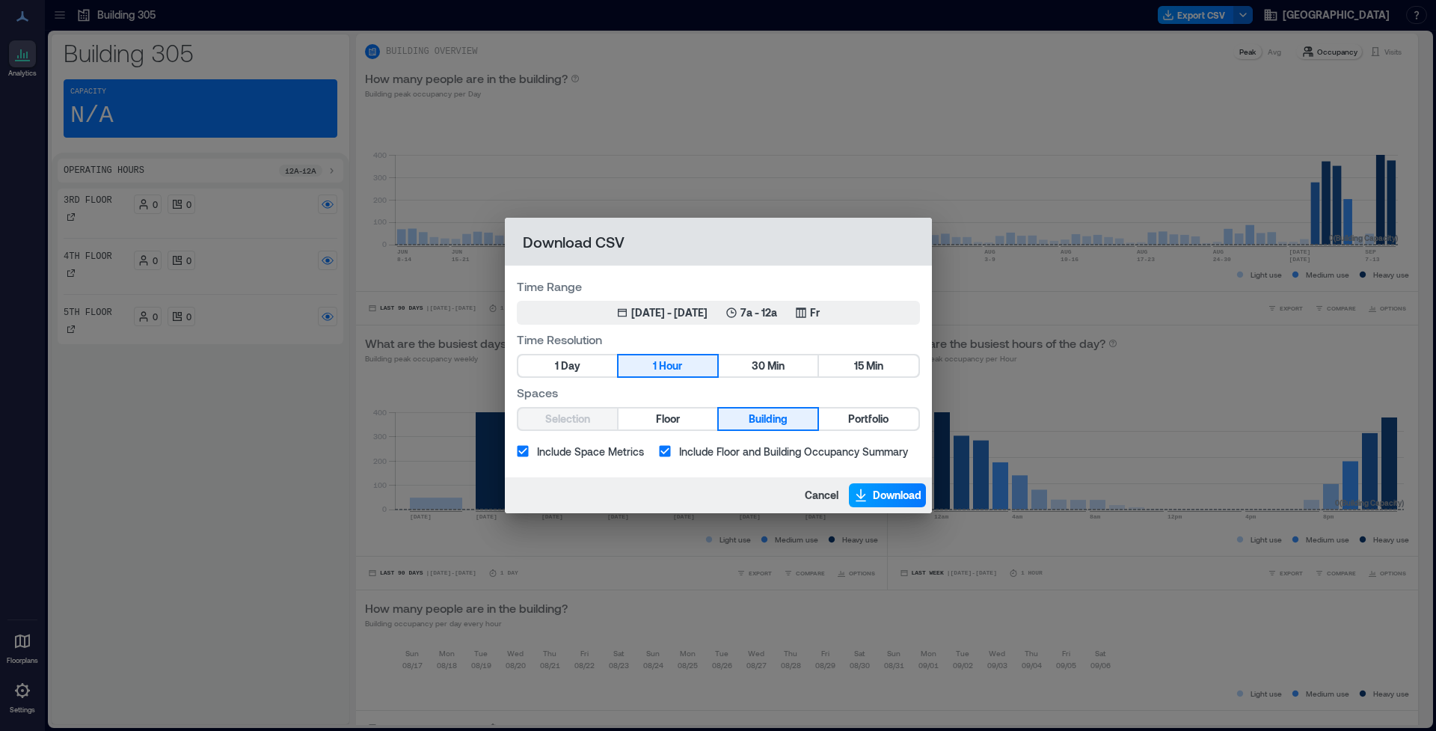
click at [902, 496] on span "Download" at bounding box center [897, 495] width 49 height 15
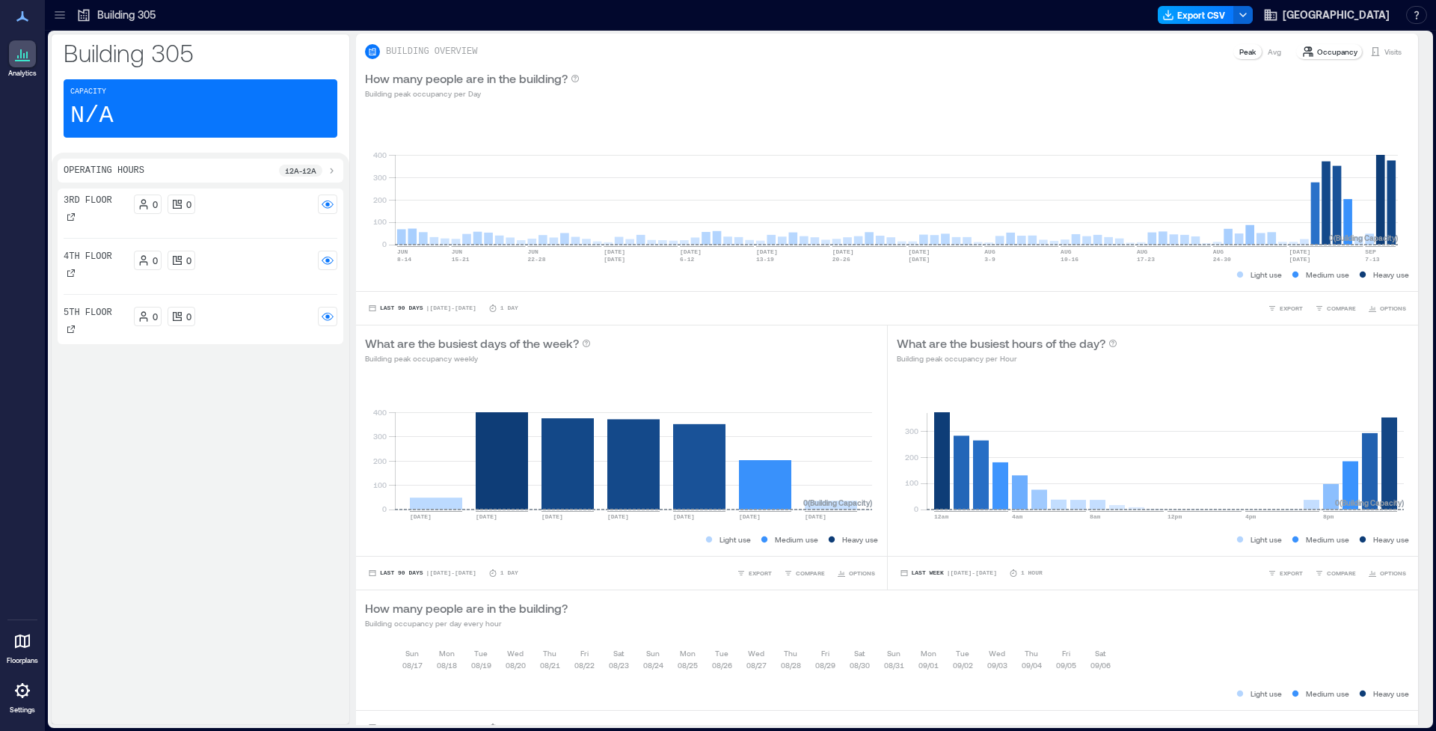
click at [1184, 19] on button "Export CSV" at bounding box center [1196, 15] width 76 height 18
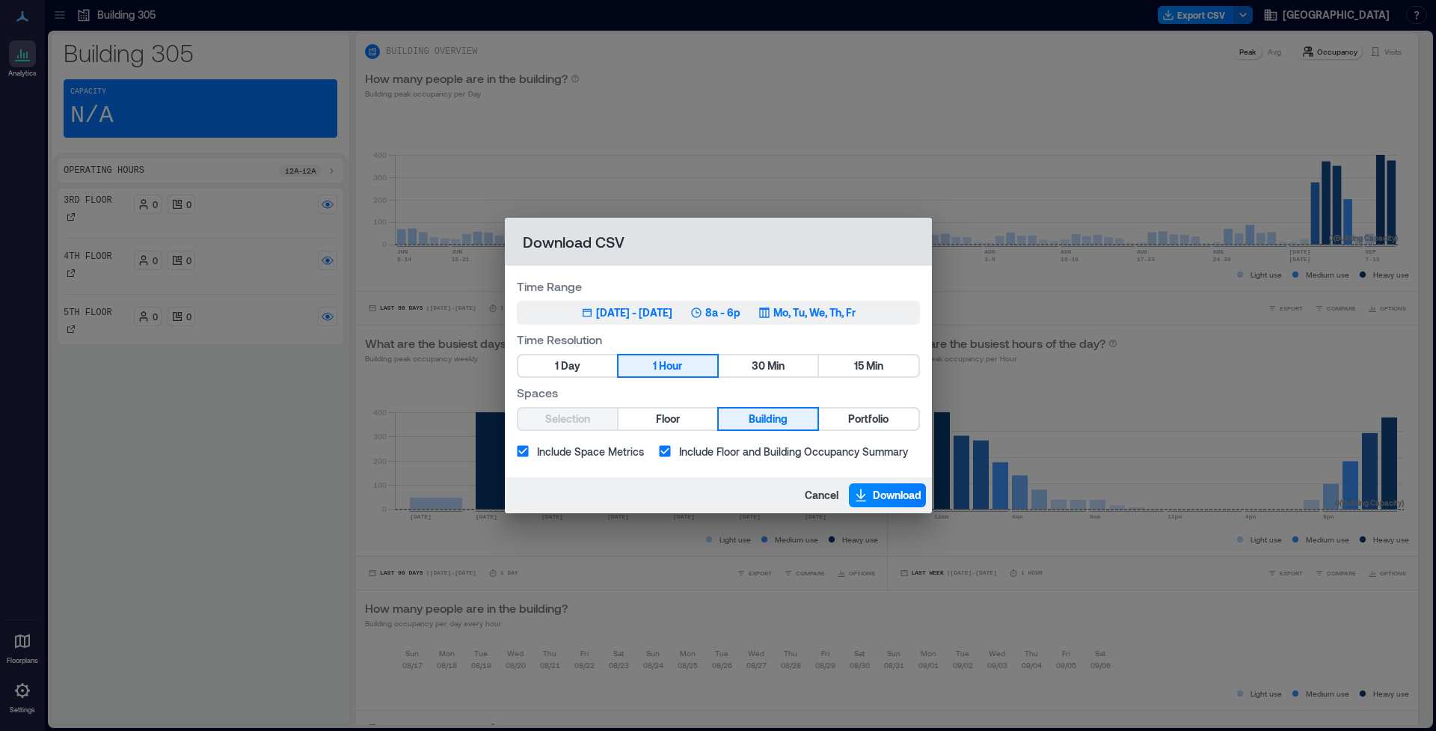
click at [632, 320] on button "Jun 10, 2025 - [DATE] 8a - 6p Mo, Tu, We, Th, Fr" at bounding box center [718, 313] width 403 height 24
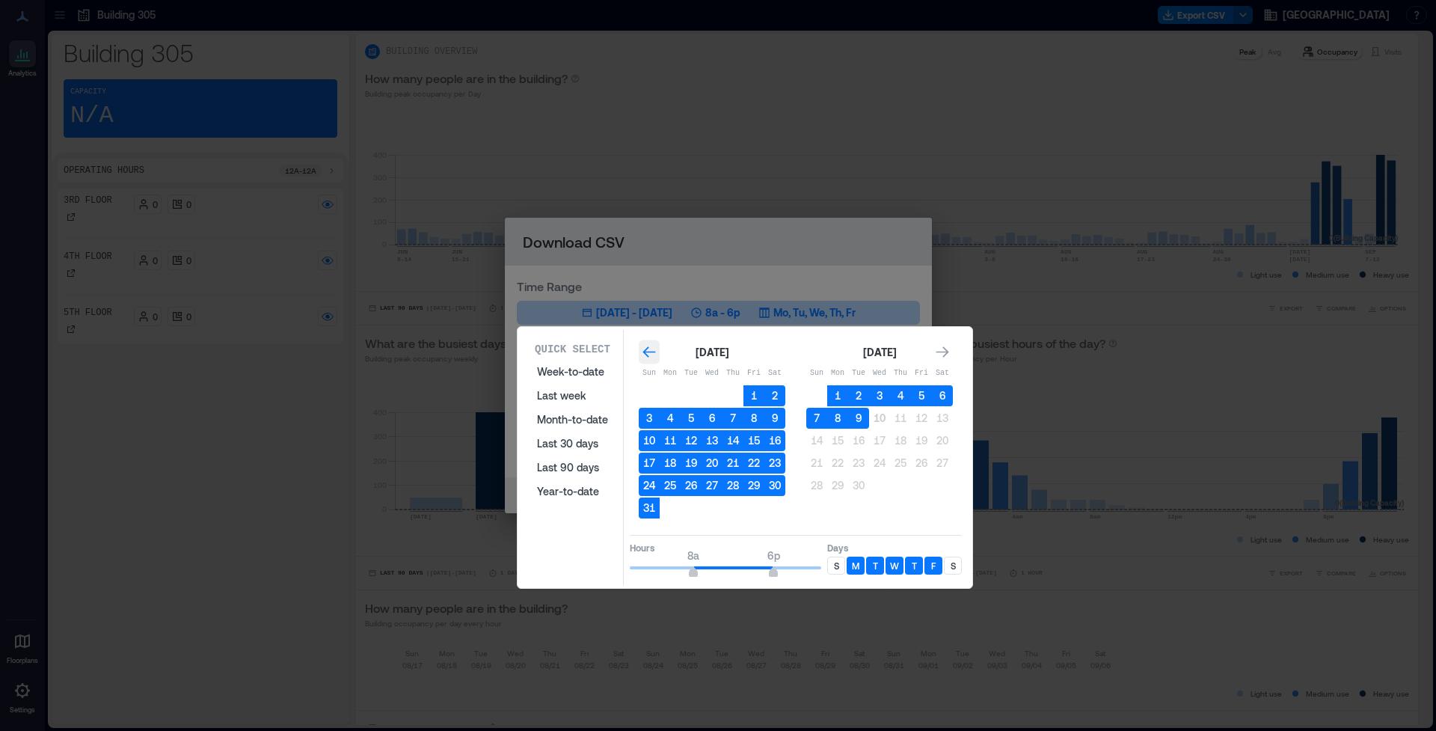
click at [651, 360] on div "Go to previous month" at bounding box center [649, 352] width 21 height 24
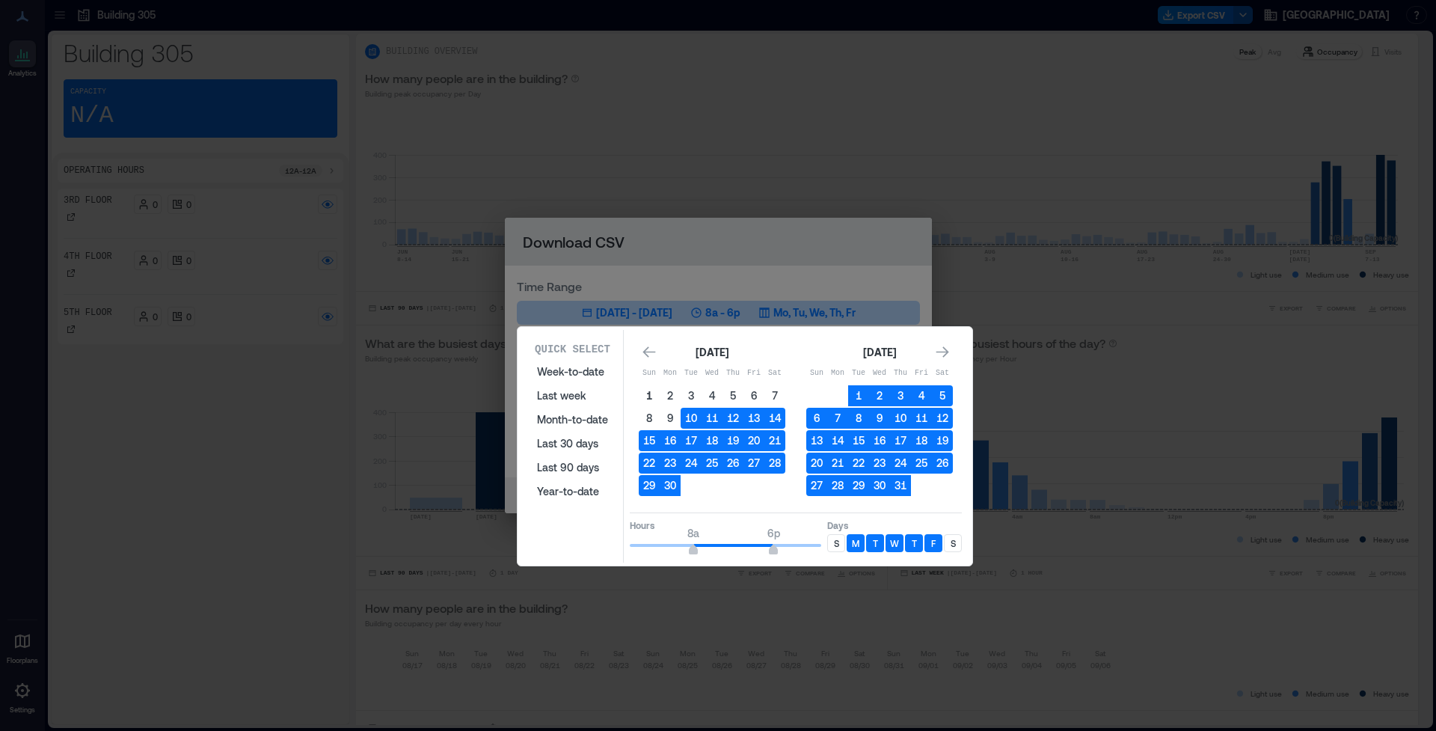
click at [645, 392] on button "1" at bounding box center [649, 395] width 21 height 21
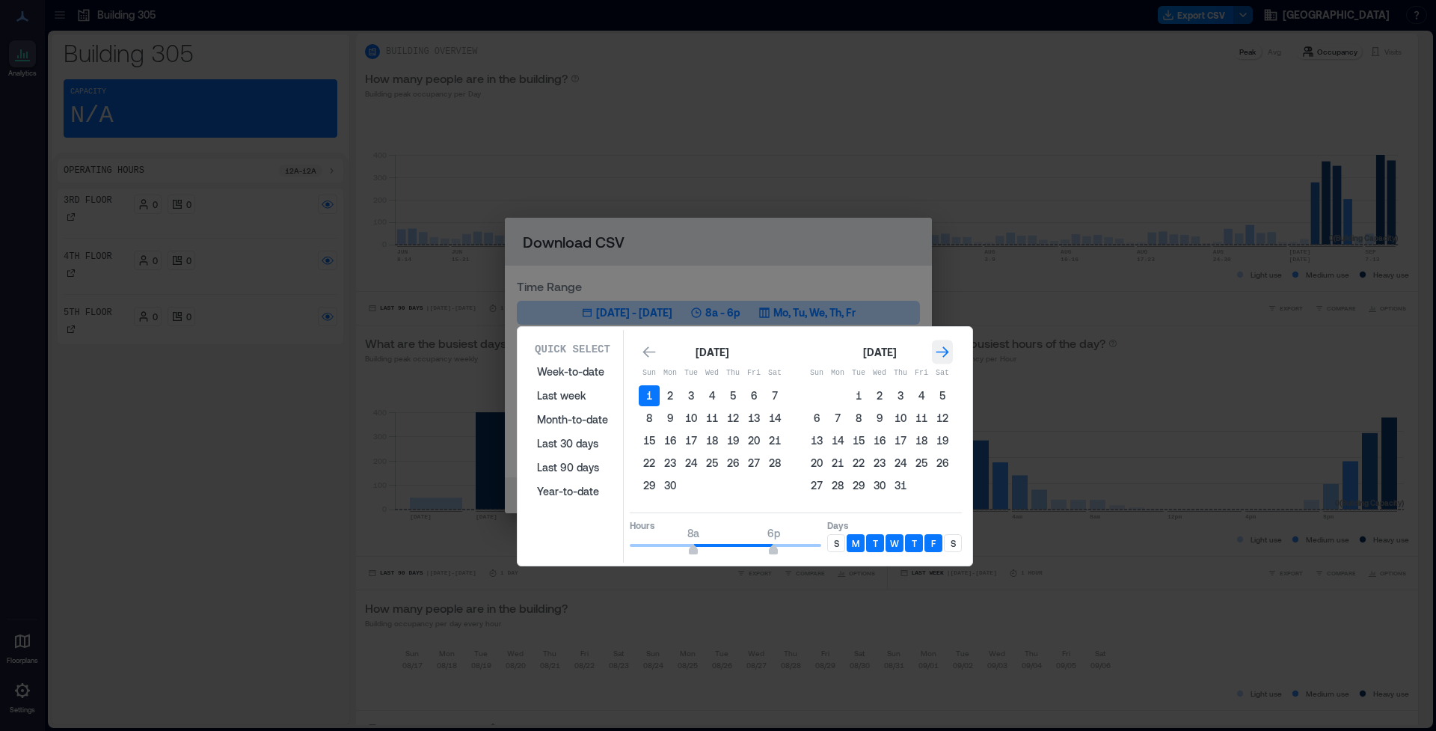
click at [947, 358] on icon "Go to next month" at bounding box center [942, 352] width 15 height 15
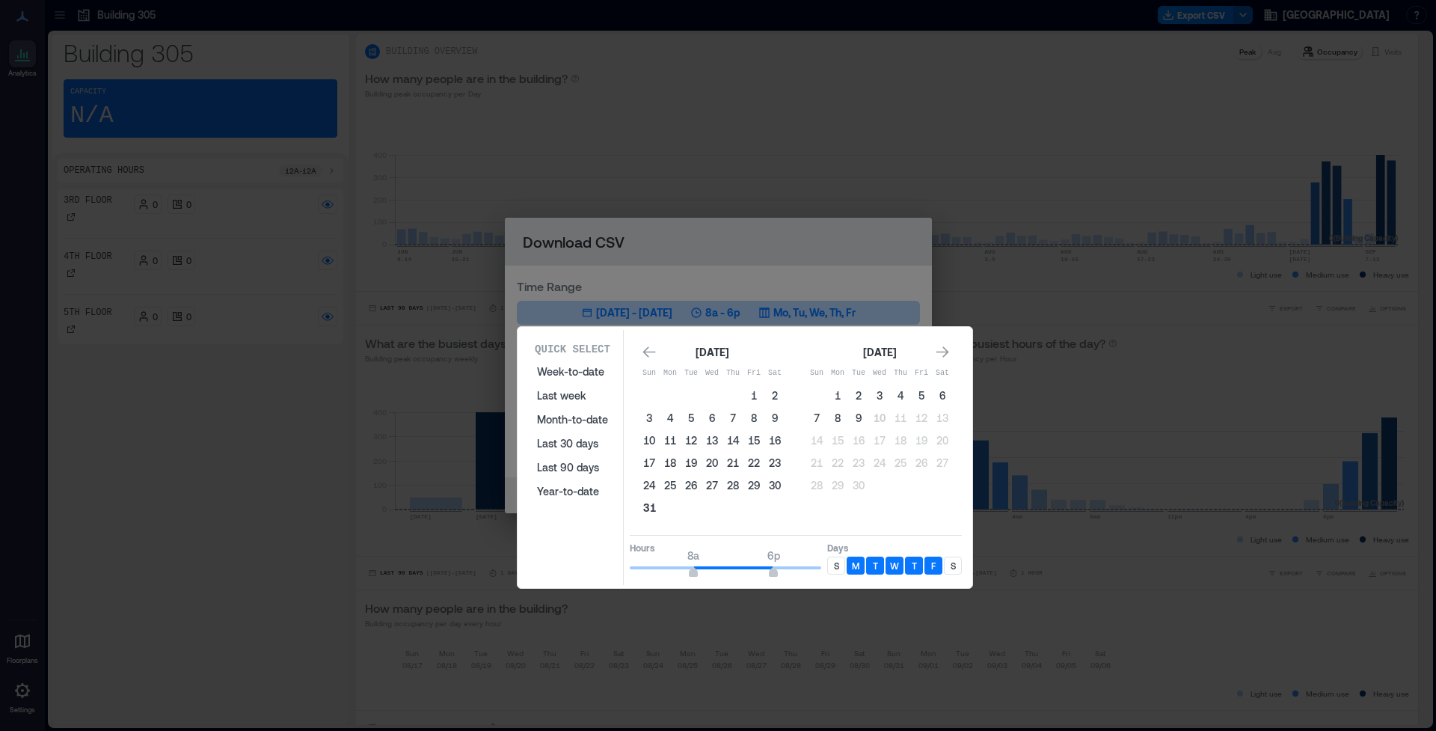
click at [654, 509] on button "31" at bounding box center [649, 507] width 21 height 21
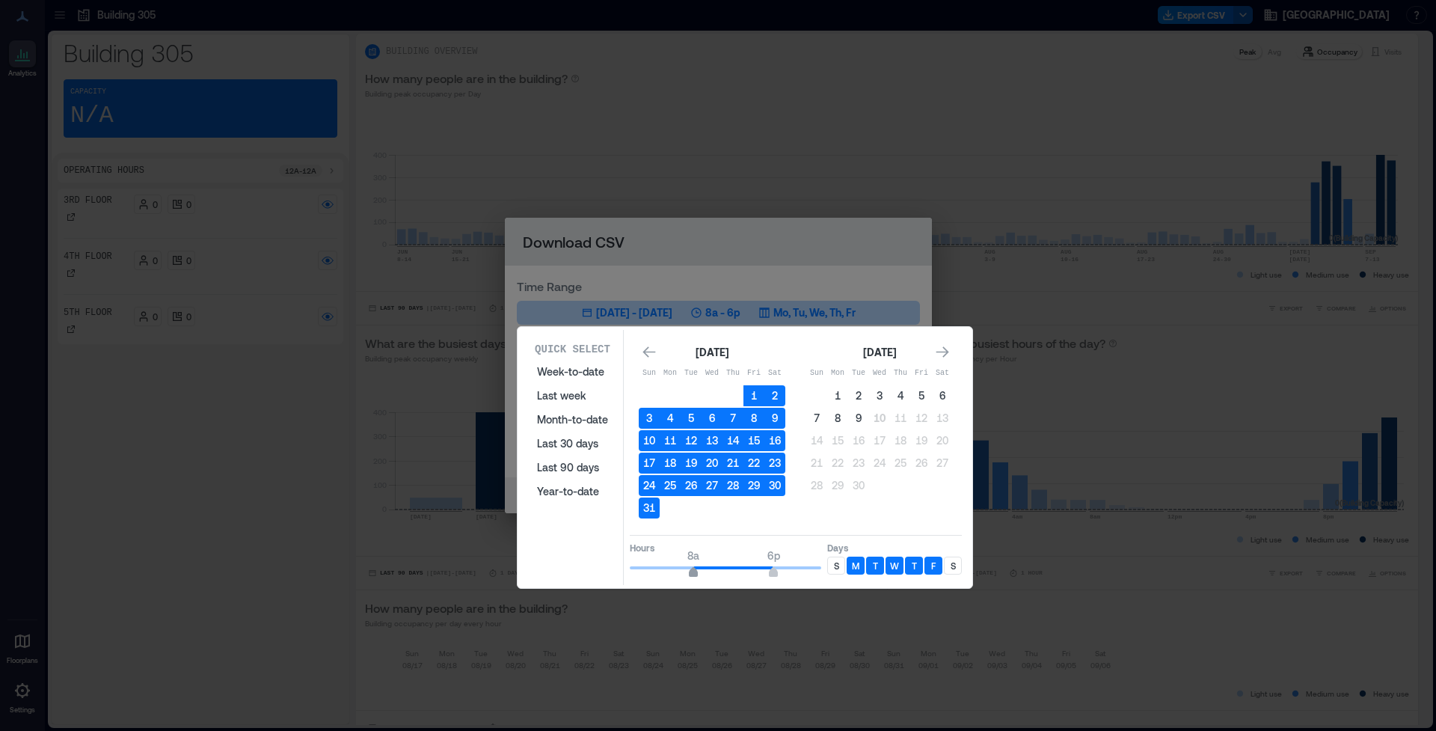
type input "*"
click at [686, 574] on span "7a" at bounding box center [685, 574] width 9 height 6
drag, startPoint x: 778, startPoint y: 576, endPoint x: 817, endPoint y: 571, distance: 39.1
click at [817, 571] on span "7a 11p" at bounding box center [725, 567] width 191 height 22
type input "**"
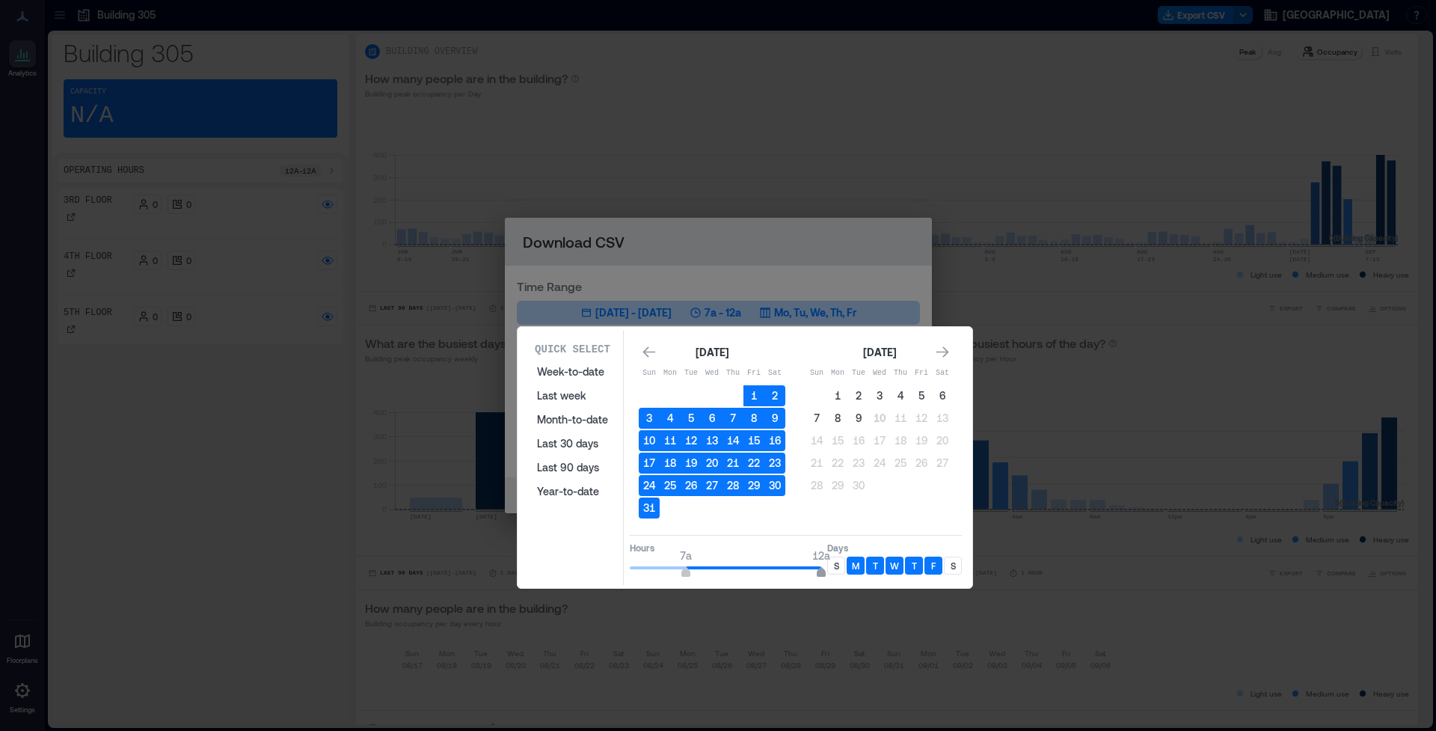
click at [821, 571] on span "7a 12a" at bounding box center [725, 567] width 191 height 22
click at [853, 567] on p "M" at bounding box center [855, 565] width 7 height 12
click at [869, 567] on div "T" at bounding box center [875, 565] width 18 height 18
click at [894, 569] on p "W" at bounding box center [894, 565] width 9 height 12
click at [907, 569] on div "T" at bounding box center [914, 565] width 18 height 18
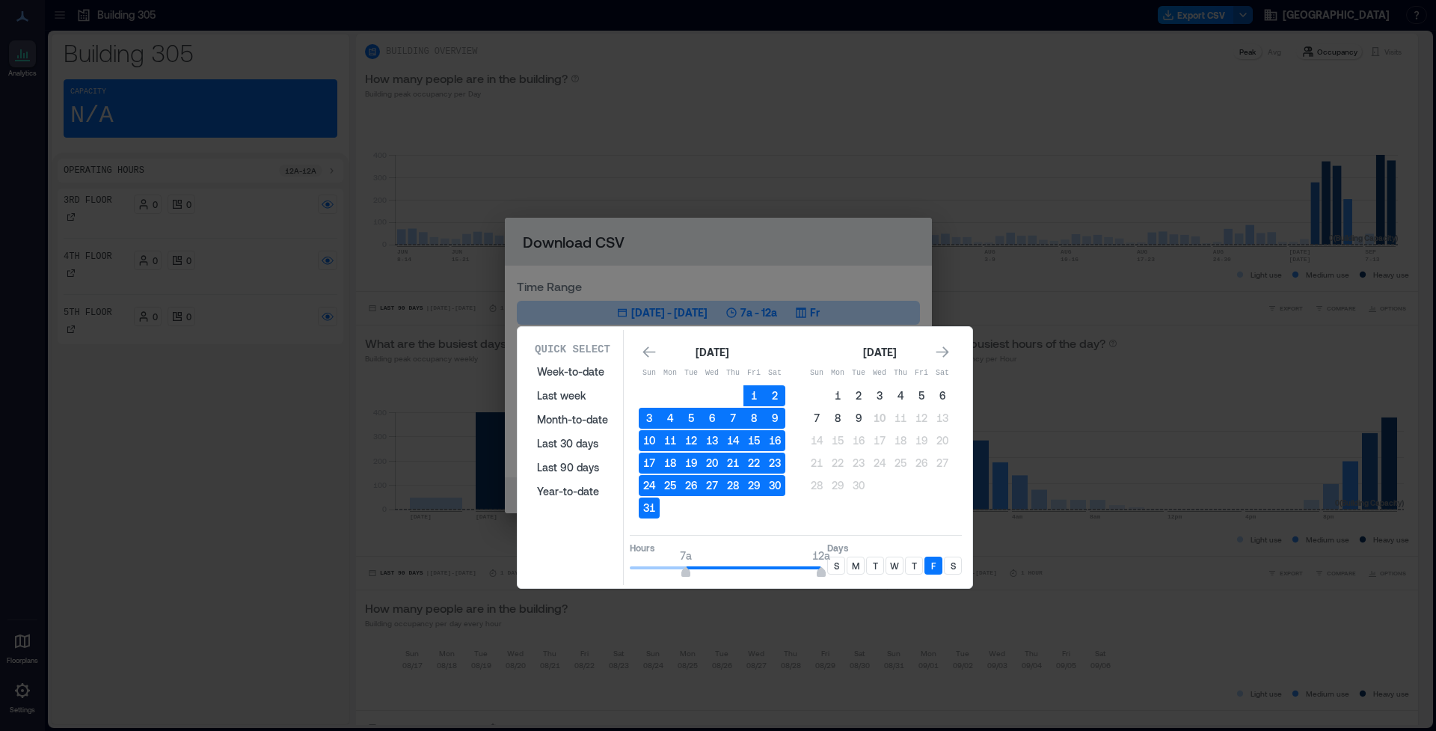
click at [929, 567] on div "F" at bounding box center [933, 565] width 18 height 18
click at [832, 567] on div "S" at bounding box center [836, 565] width 18 height 18
click at [844, 565] on div "S" at bounding box center [836, 565] width 18 height 18
click at [949, 562] on div "S" at bounding box center [953, 565] width 18 height 18
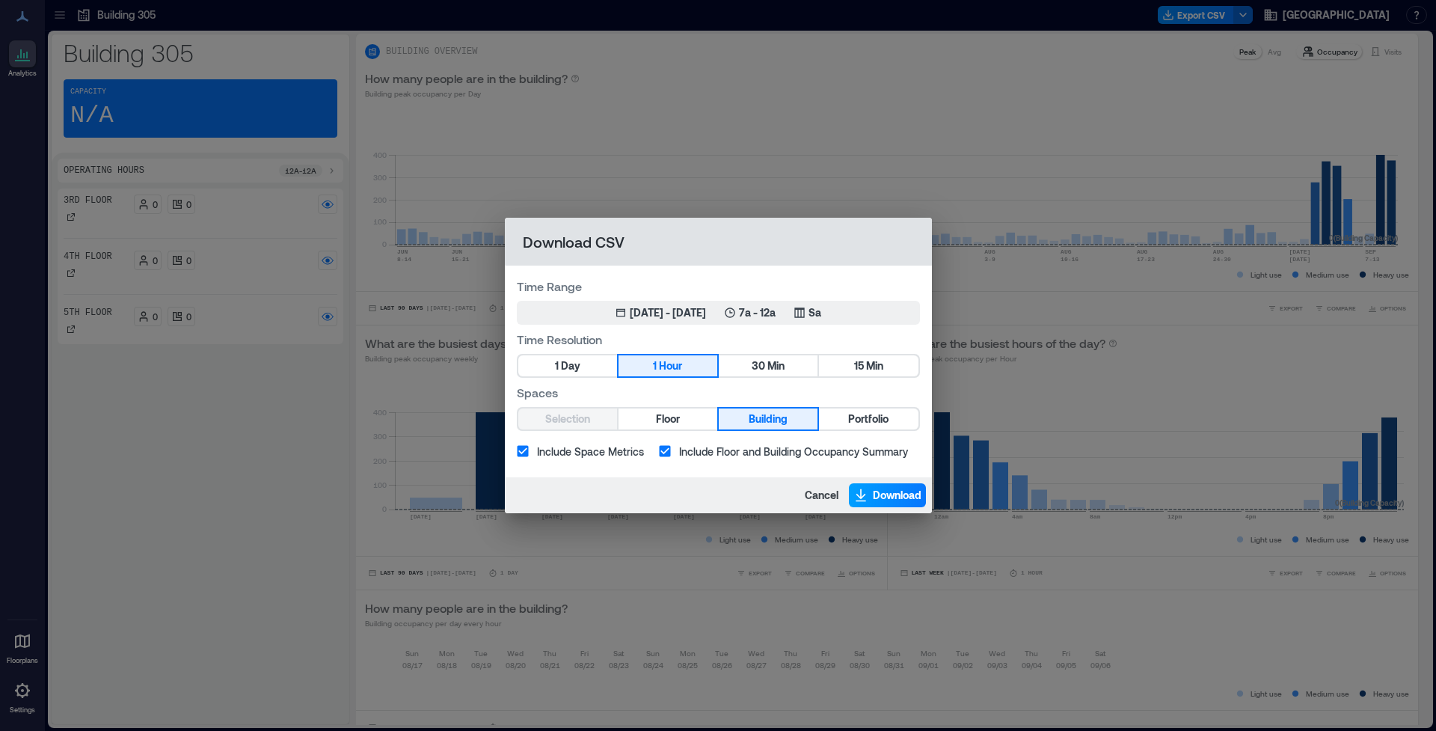
click at [885, 494] on span "Download" at bounding box center [897, 495] width 49 height 15
